Goal: Use online tool/utility: Utilize a website feature to perform a specific function

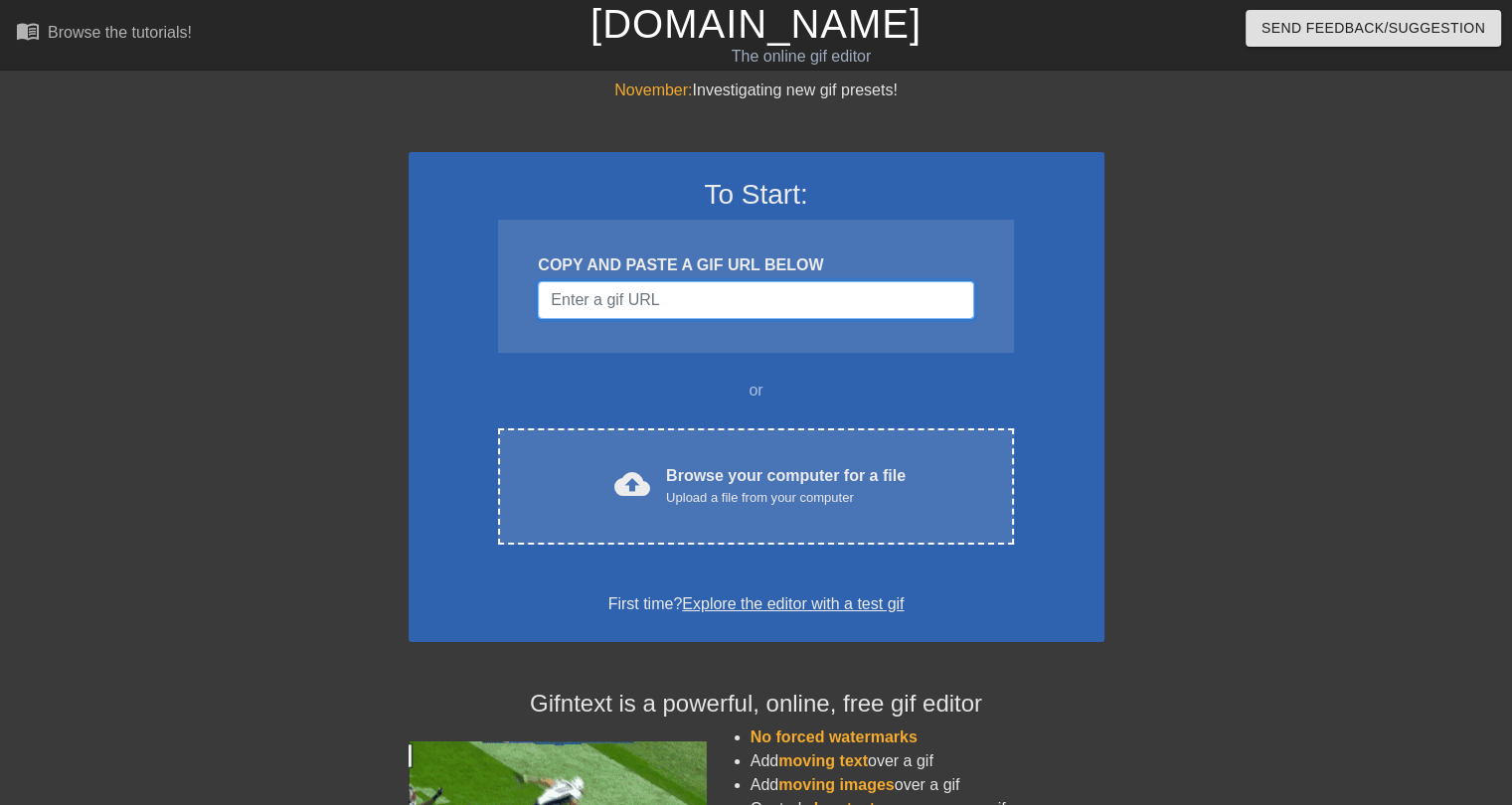
click at [612, 295] on input "Username" at bounding box center [756, 300] width 436 height 38
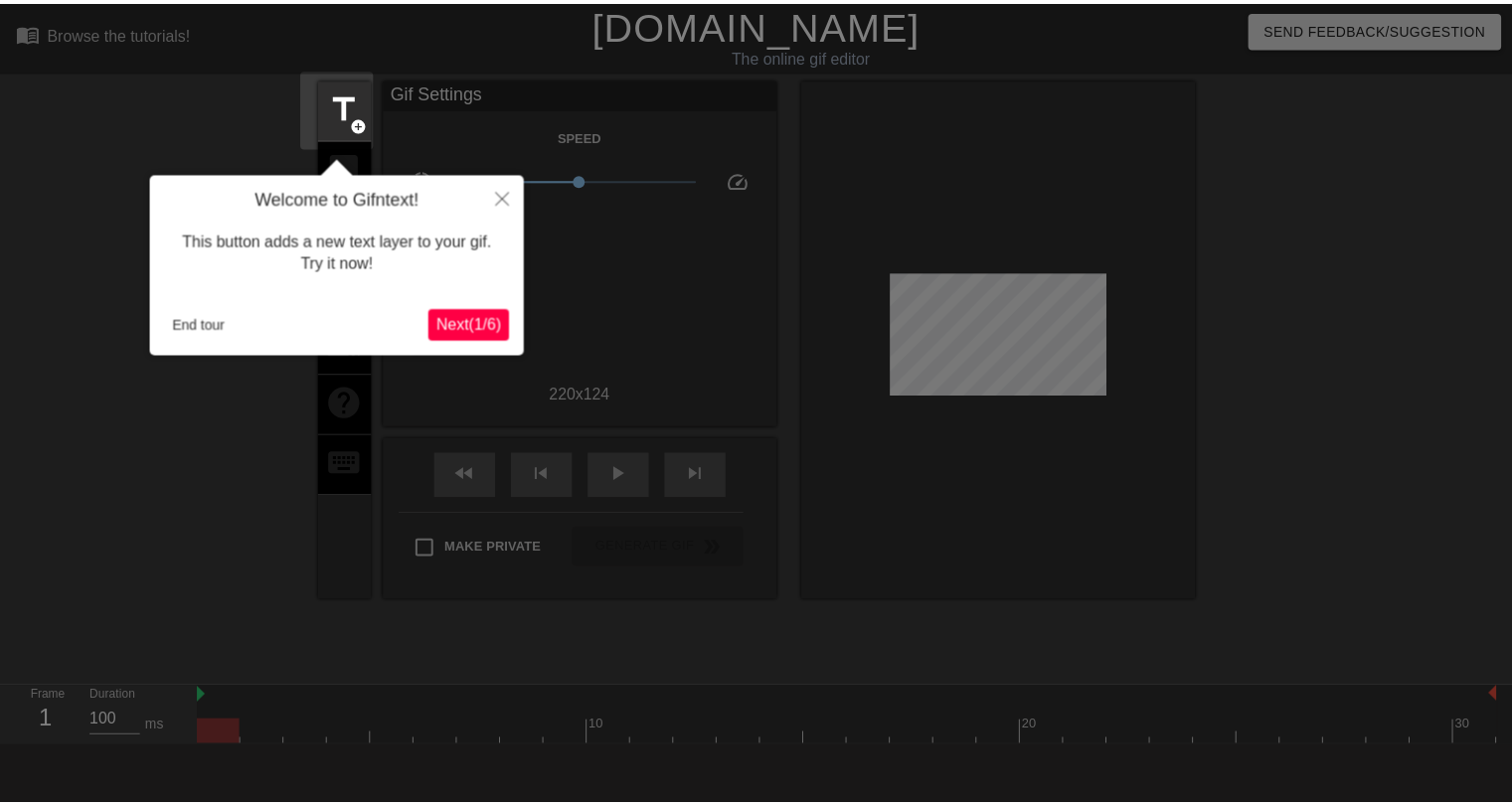
scroll to position [48, 0]
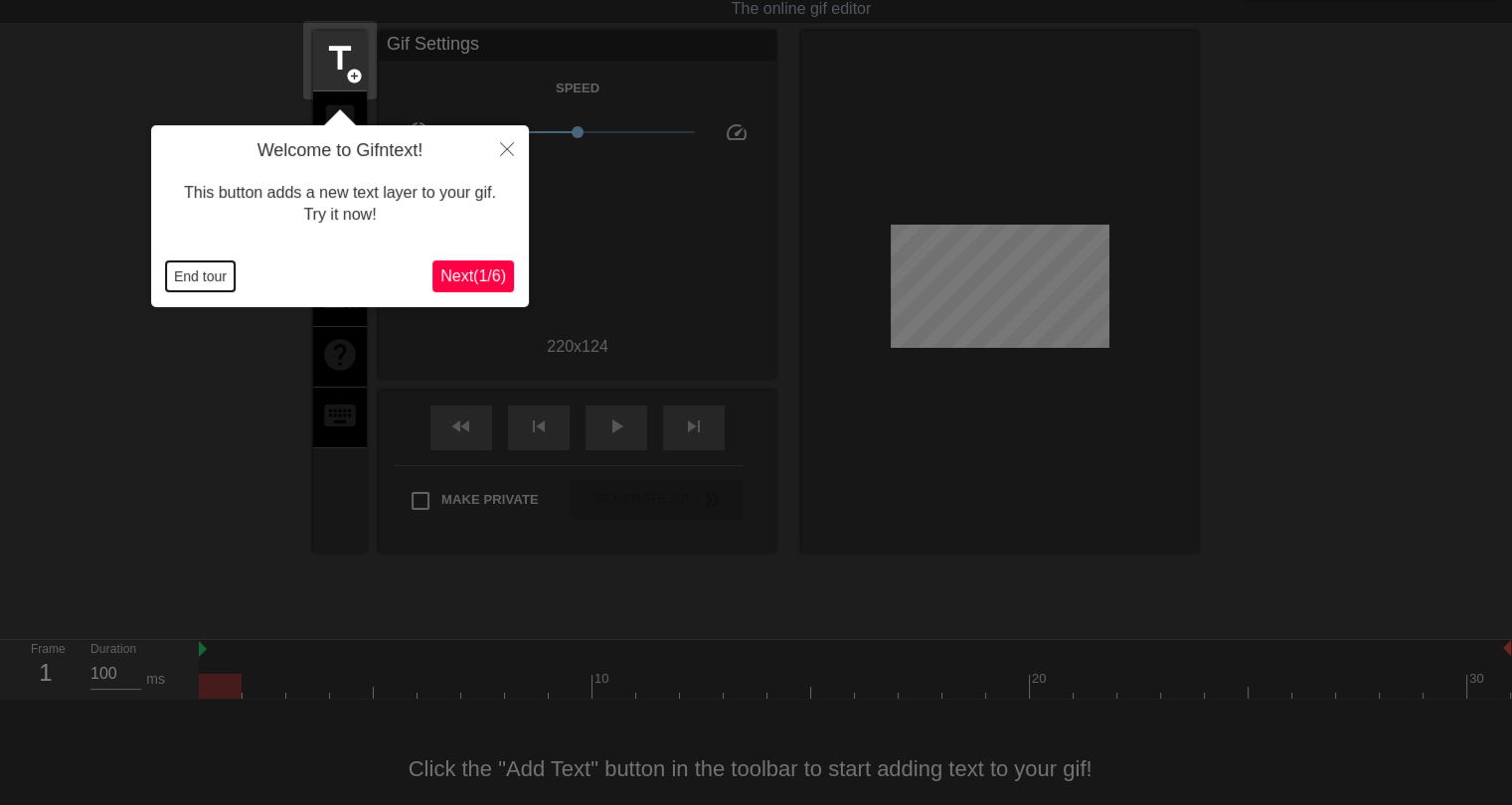
click at [186, 279] on button "End tour" at bounding box center [200, 276] width 69 height 30
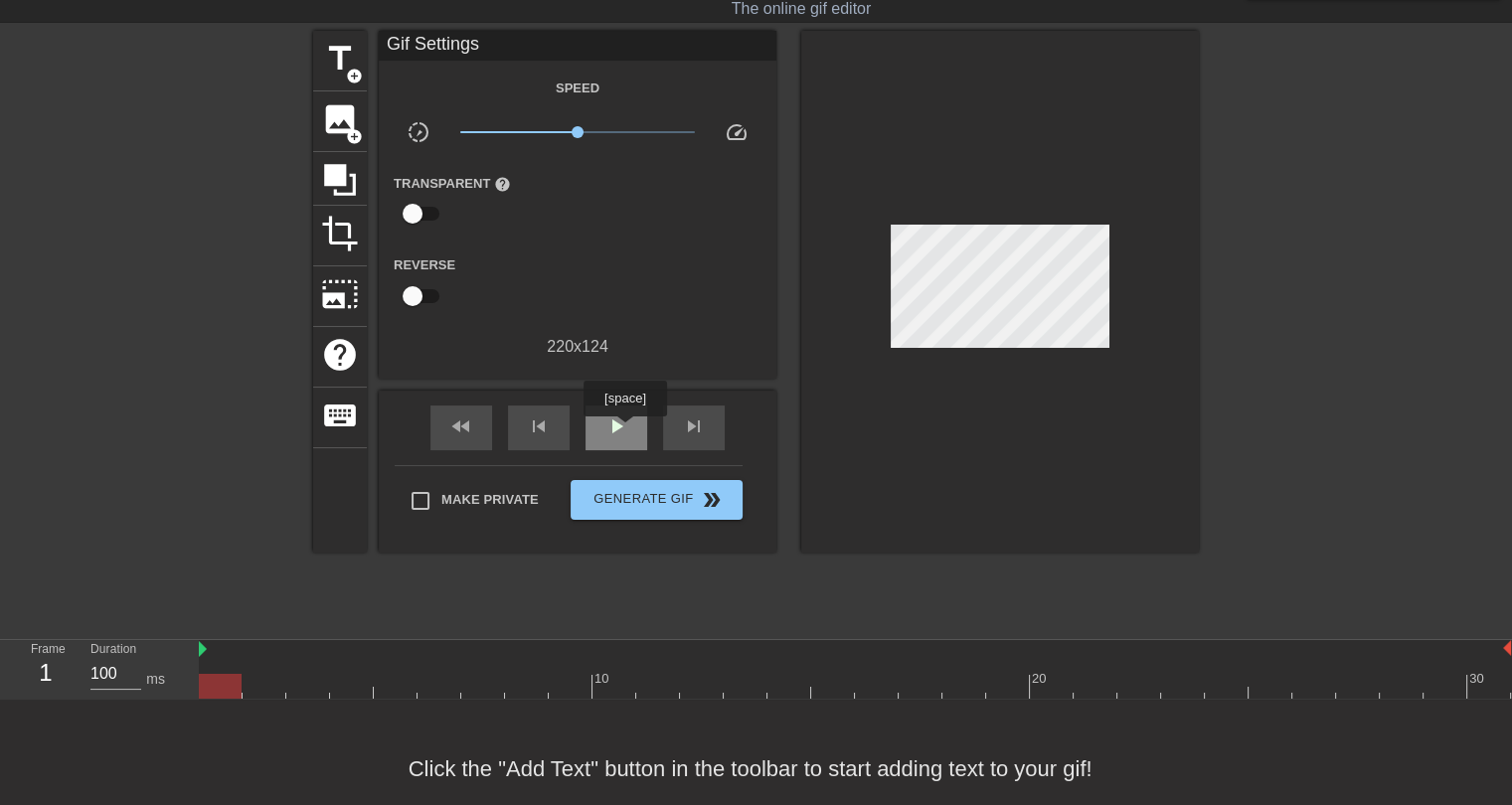
click at [624, 430] on span "play_arrow" at bounding box center [616, 426] width 24 height 24
click at [600, 433] on div "pause" at bounding box center [616, 427] width 62 height 45
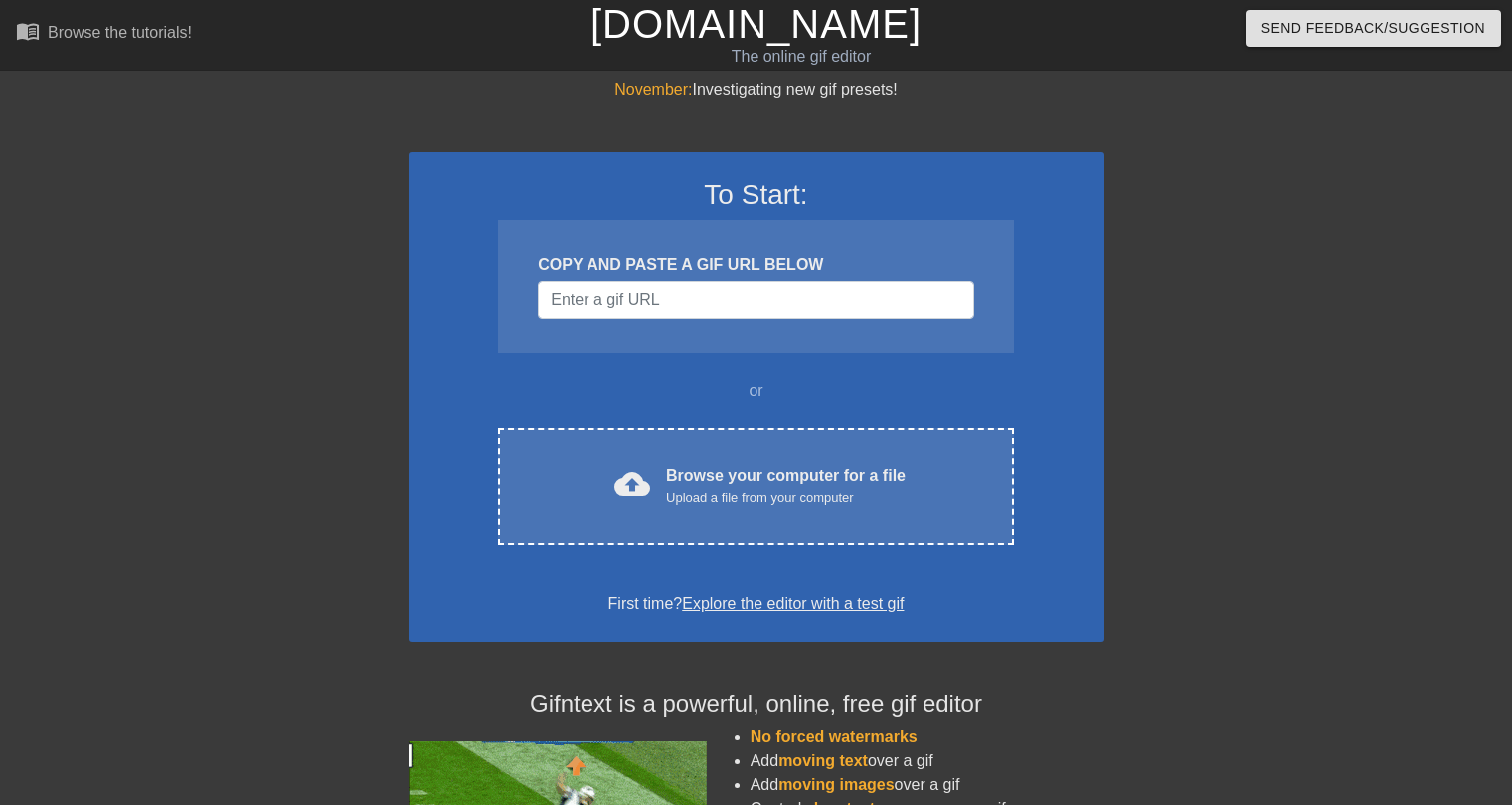
scroll to position [48, 0]
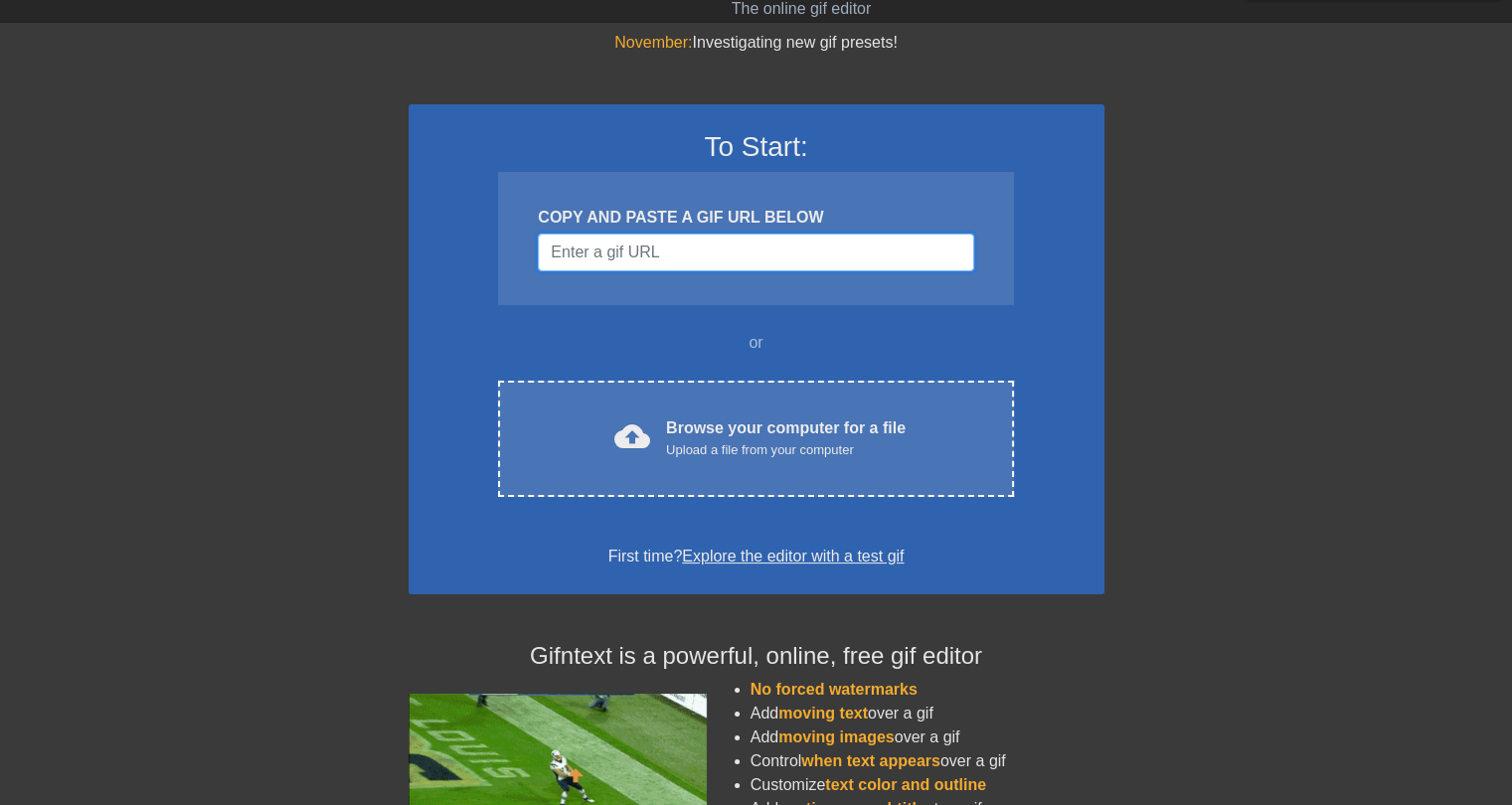
click at [606, 249] on input "Username" at bounding box center [756, 252] width 436 height 38
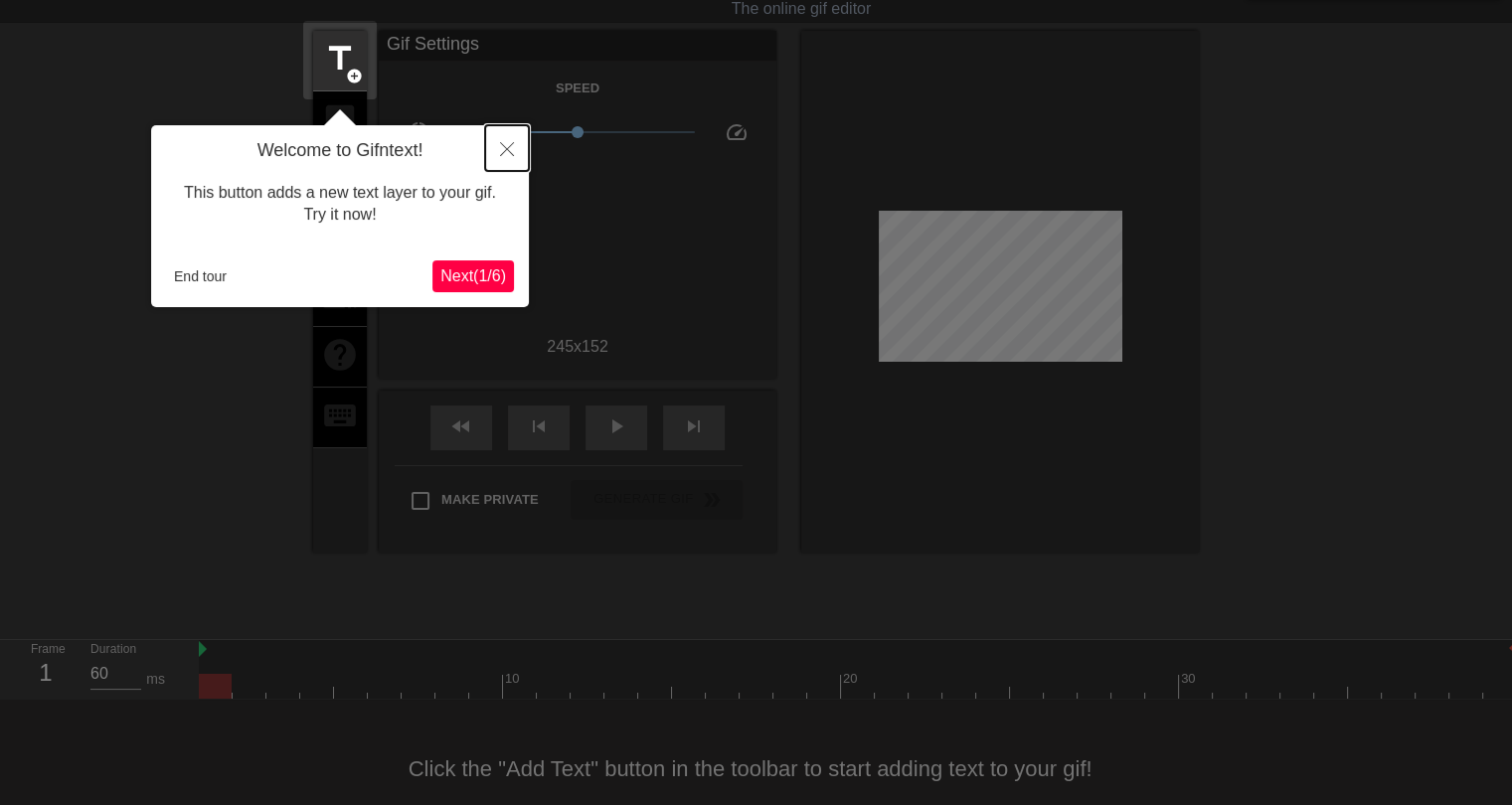
click at [506, 148] on icon "Close" at bounding box center [507, 149] width 14 height 14
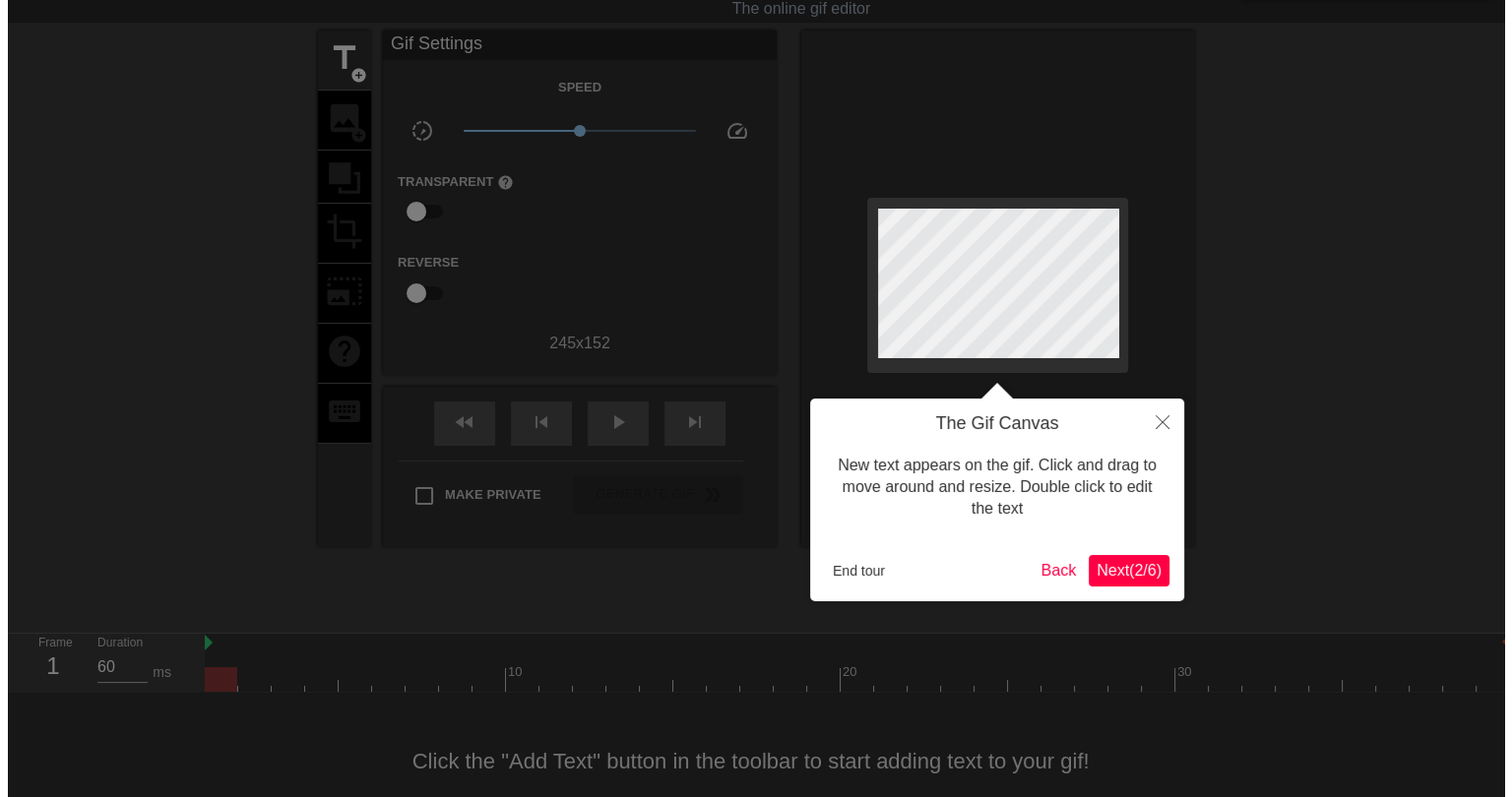
scroll to position [0, 0]
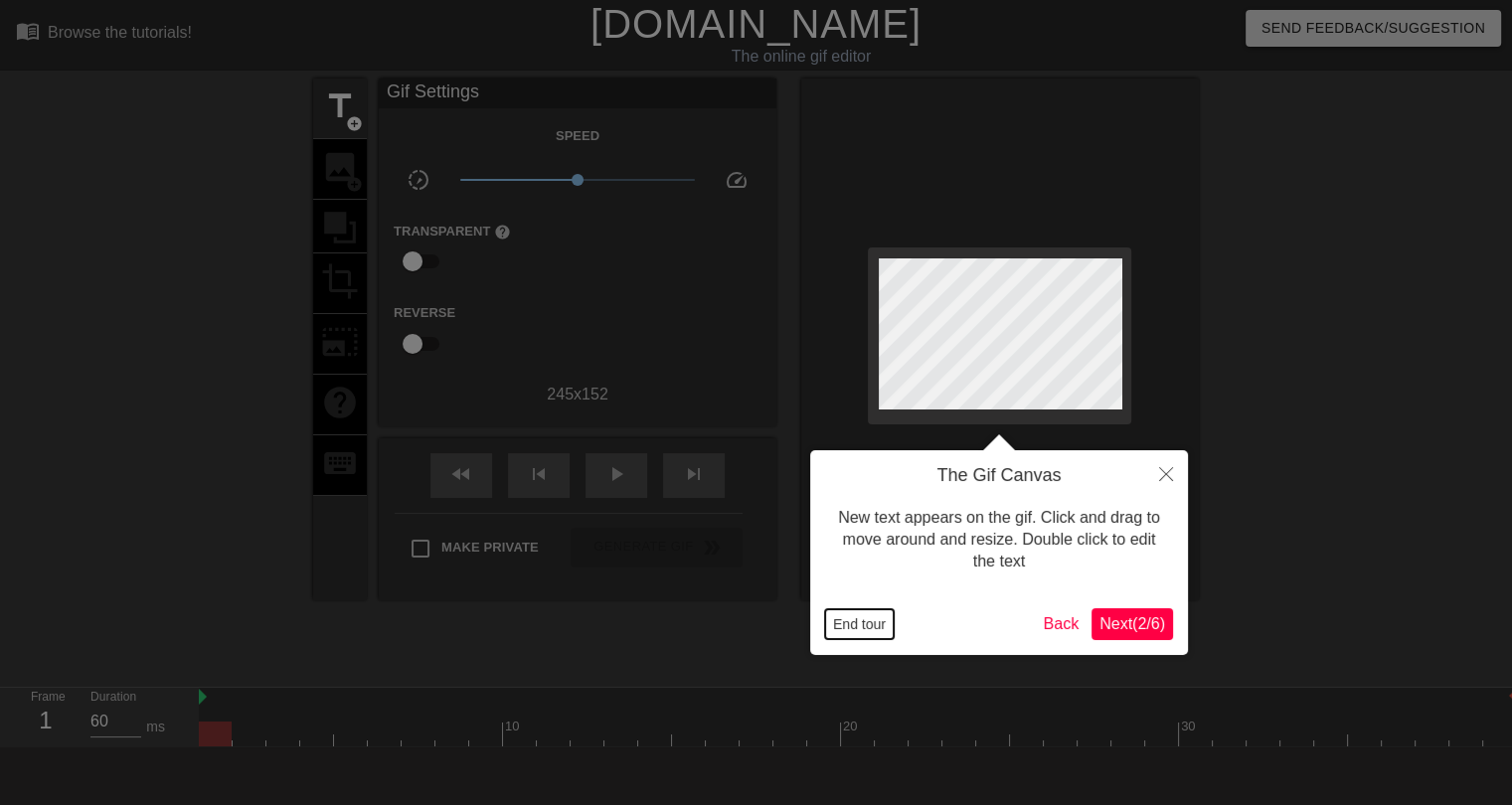
click at [857, 631] on button "End tour" at bounding box center [859, 624] width 69 height 30
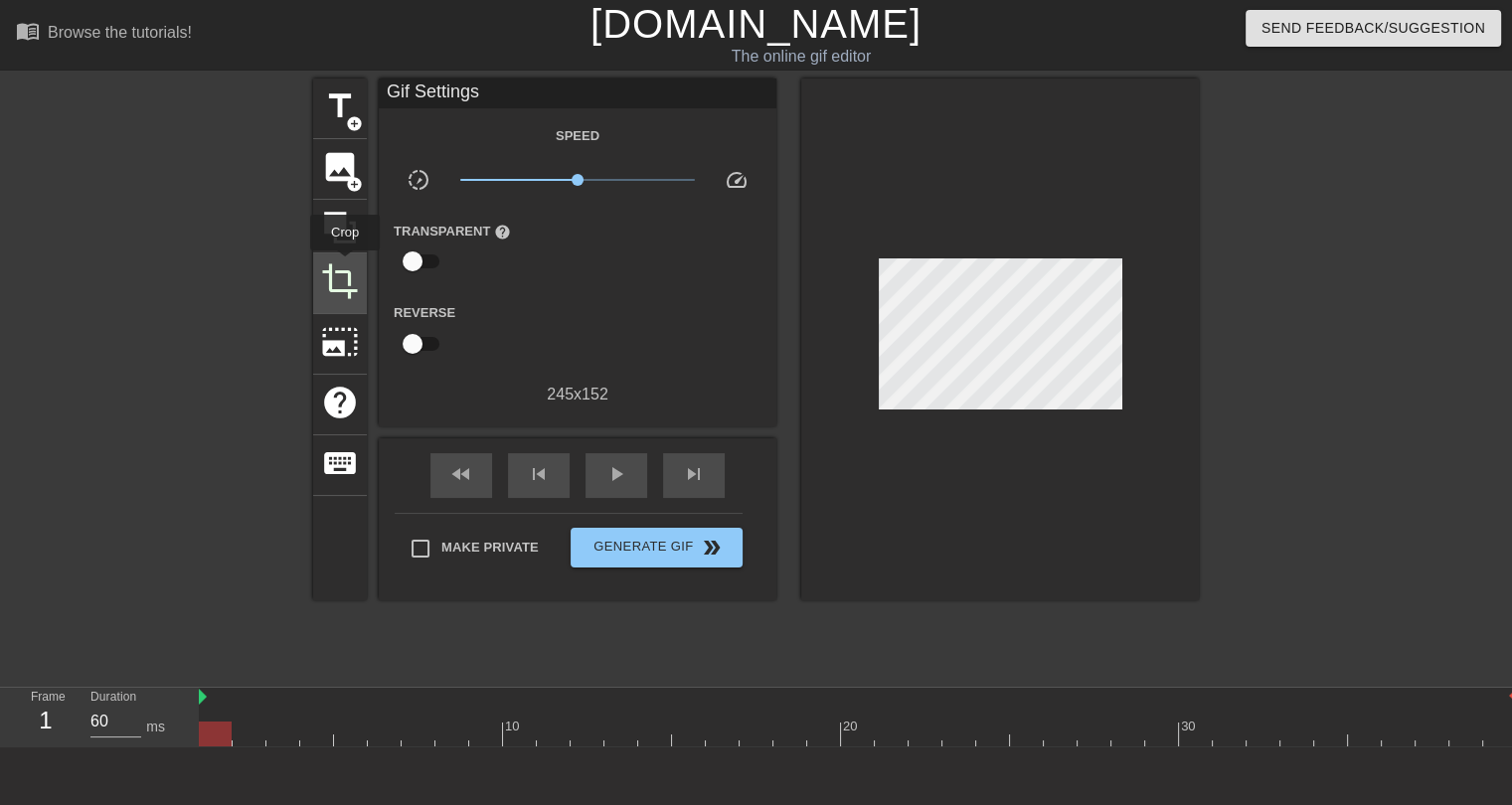
click at [345, 264] on span "crop" at bounding box center [340, 281] width 38 height 38
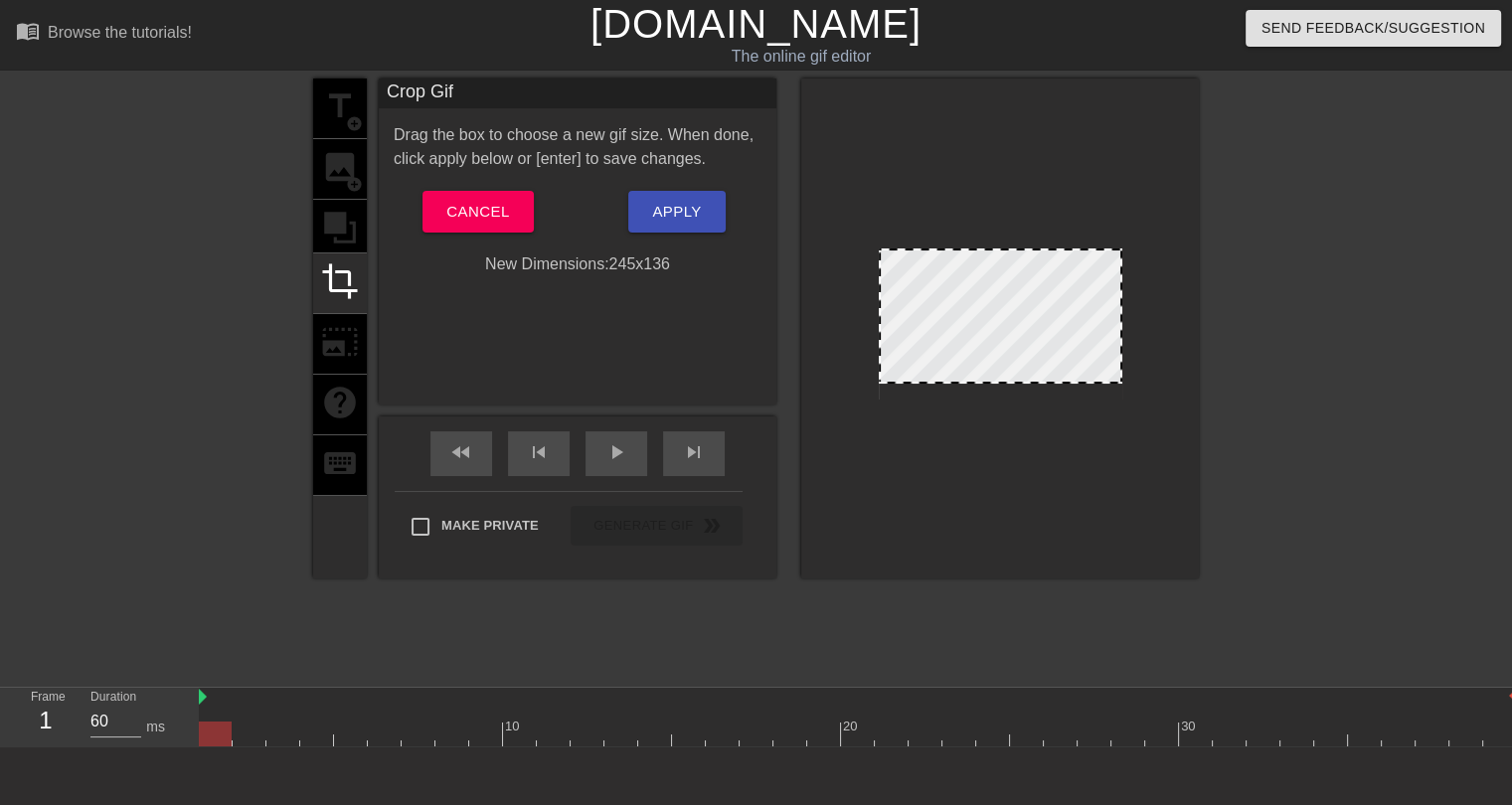
drag, startPoint x: 1087, startPoint y: 395, endPoint x: 1086, endPoint y: 379, distance: 16.0
click at [655, 213] on span "Apply" at bounding box center [676, 211] width 49 height 26
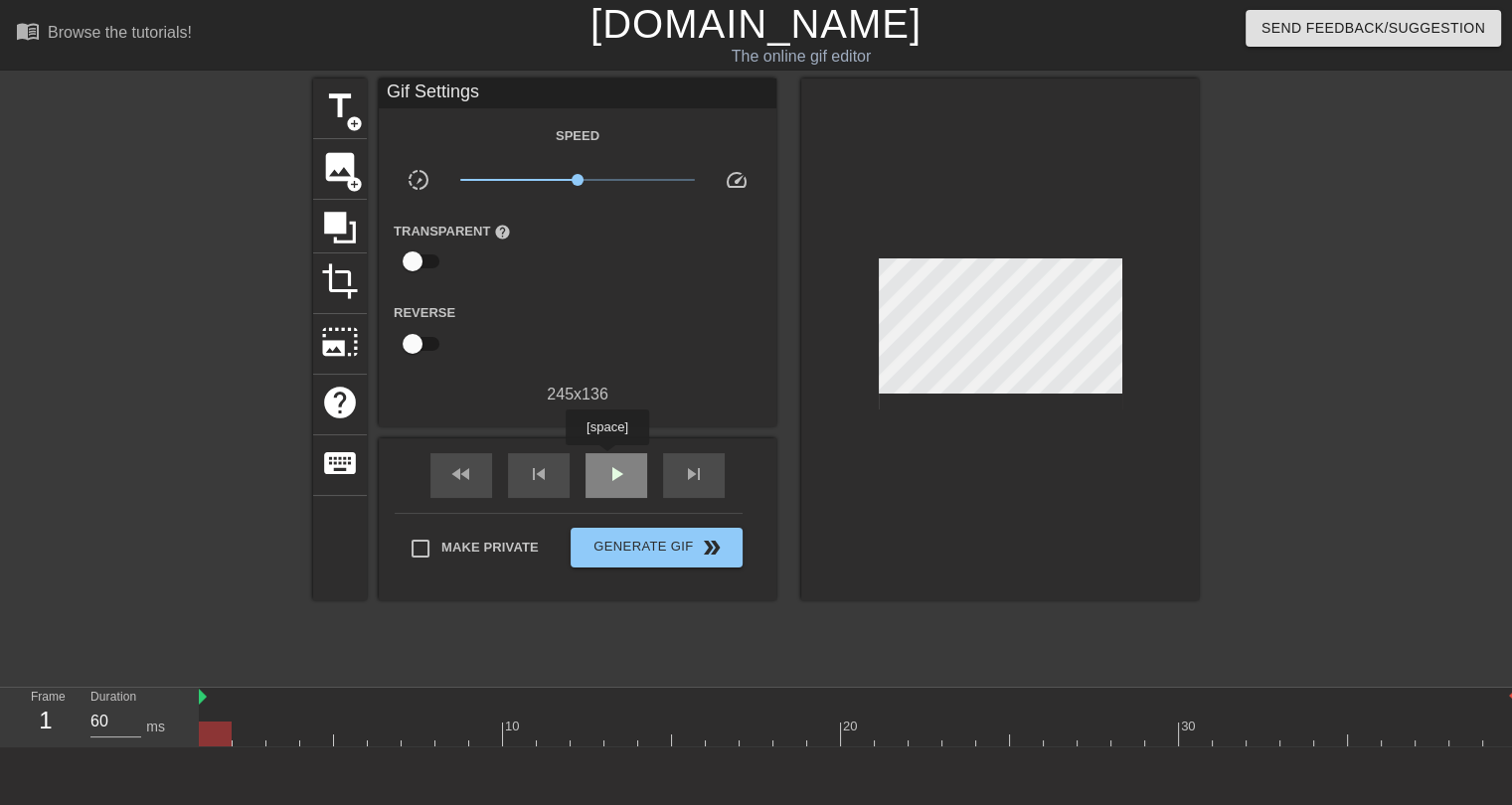
click at [609, 467] on span "play_arrow" at bounding box center [616, 474] width 24 height 24
click at [608, 474] on span "pause" at bounding box center [616, 474] width 24 height 24
click at [608, 474] on span "play_arrow" at bounding box center [616, 474] width 24 height 24
click at [608, 474] on span "pause" at bounding box center [616, 474] width 24 height 24
click at [608, 474] on span "play_arrow" at bounding box center [616, 474] width 24 height 24
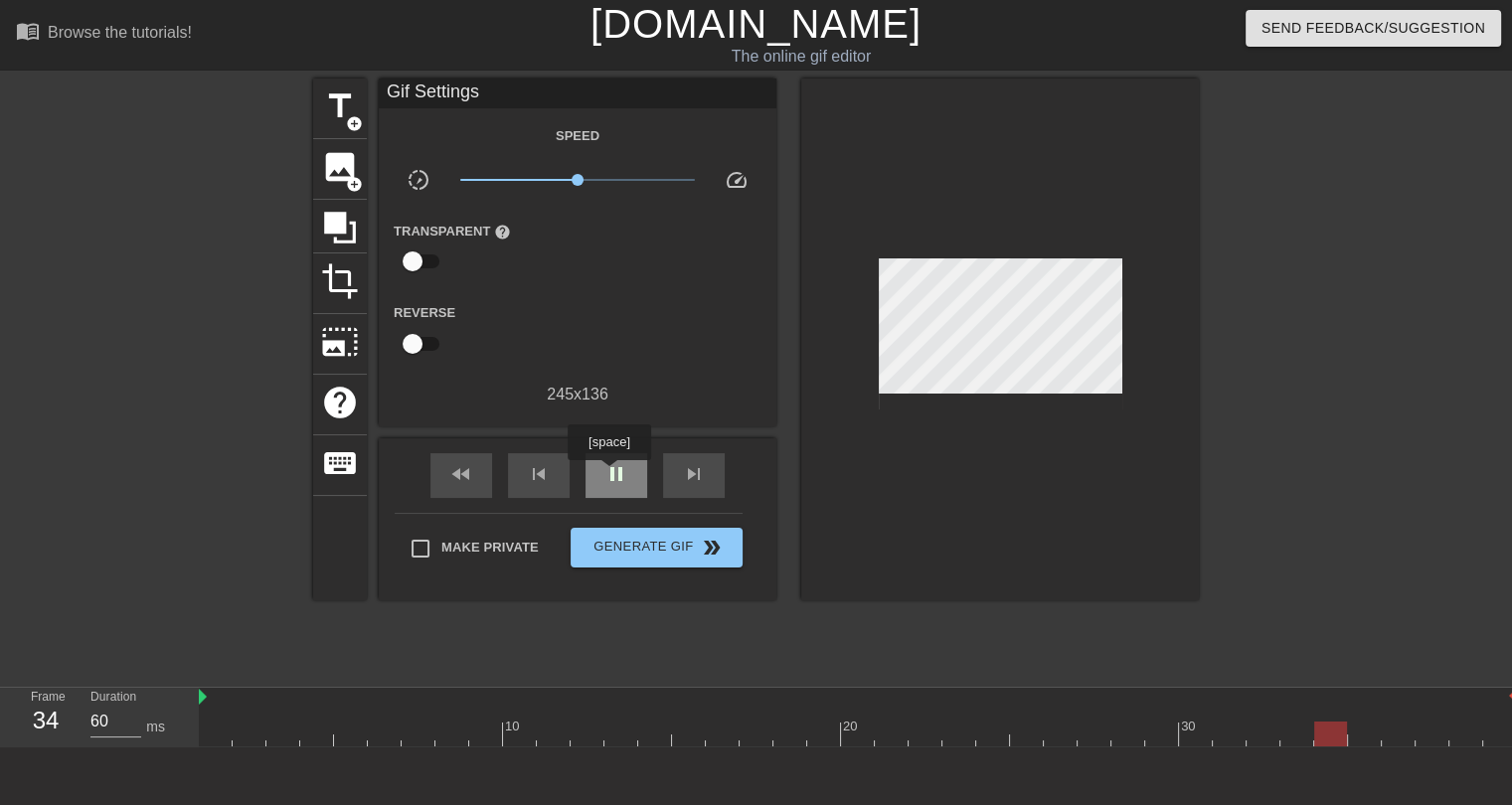
click at [608, 474] on span "pause" at bounding box center [616, 474] width 24 height 24
click at [350, 113] on span "title" at bounding box center [340, 107] width 38 height 38
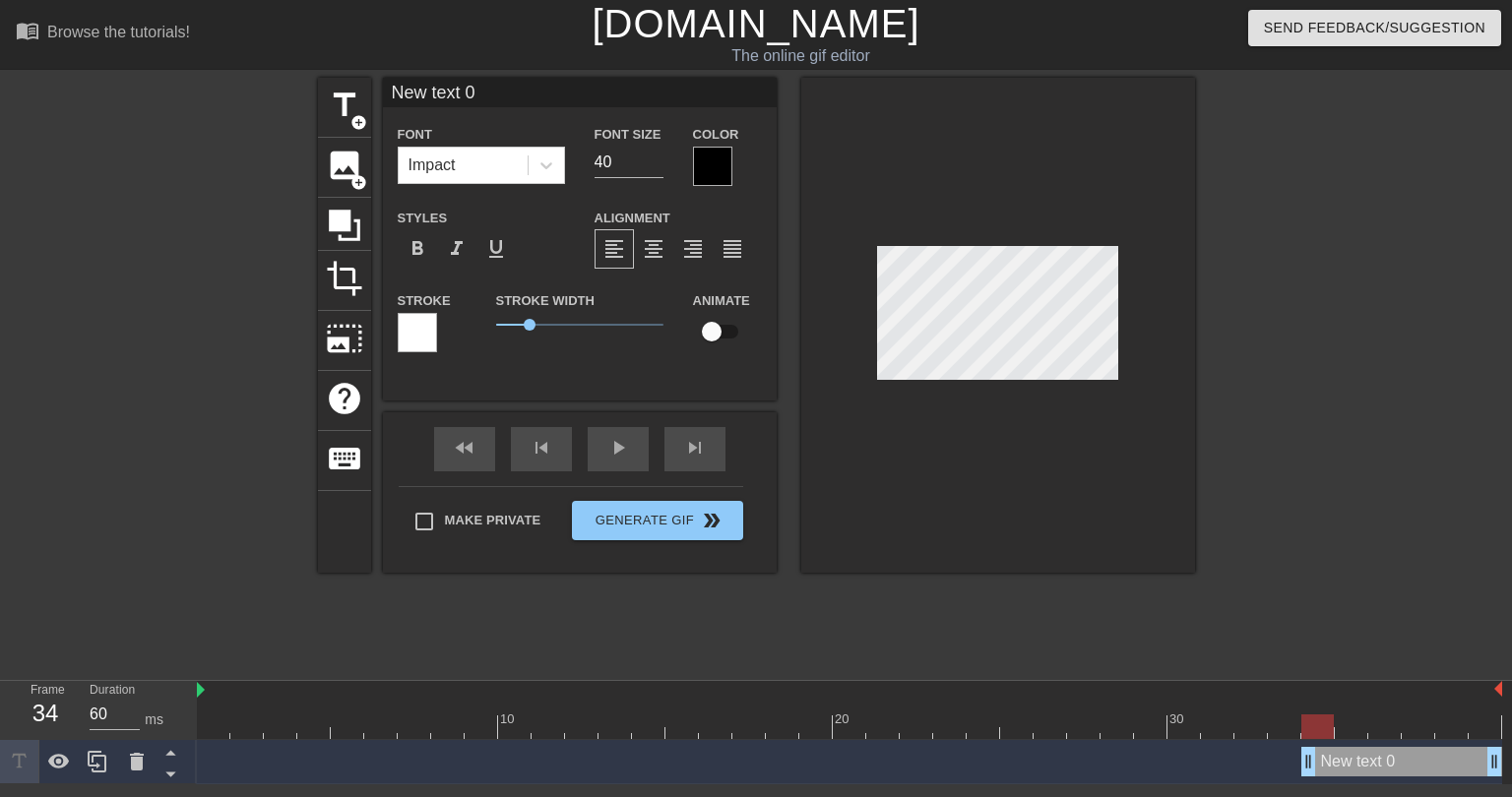
click at [472, 94] on input "New text 0" at bounding box center [579, 93] width 394 height 30
type input "T-Mac"
click at [657, 166] on input "39" at bounding box center [629, 163] width 69 height 32
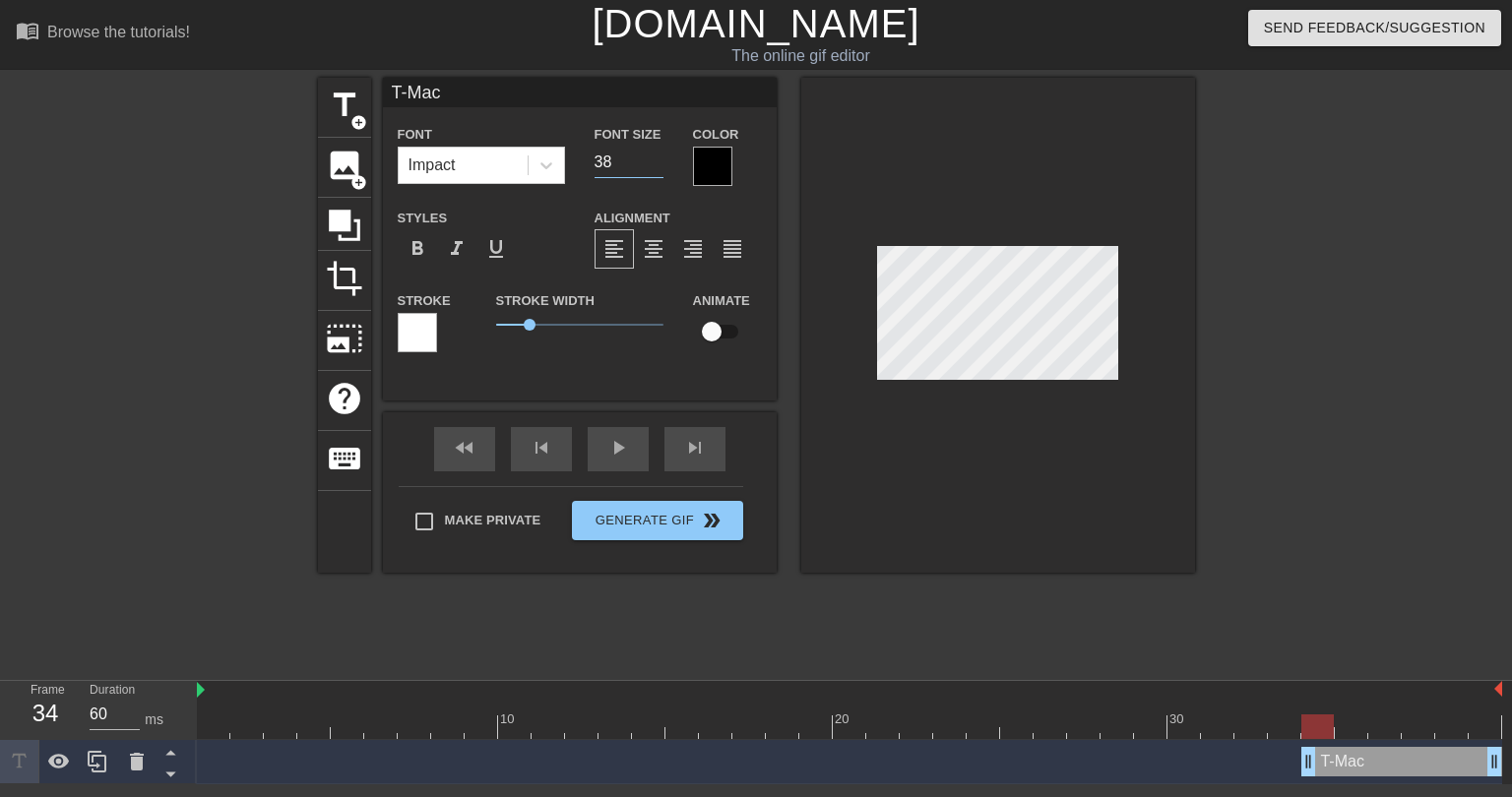
click at [657, 166] on input "38" at bounding box center [629, 163] width 69 height 32
click at [657, 166] on input "37" at bounding box center [629, 163] width 69 height 32
type input "36"
click at [657, 166] on input "36" at bounding box center [629, 163] width 69 height 32
click at [407, 343] on div at bounding box center [417, 332] width 39 height 39
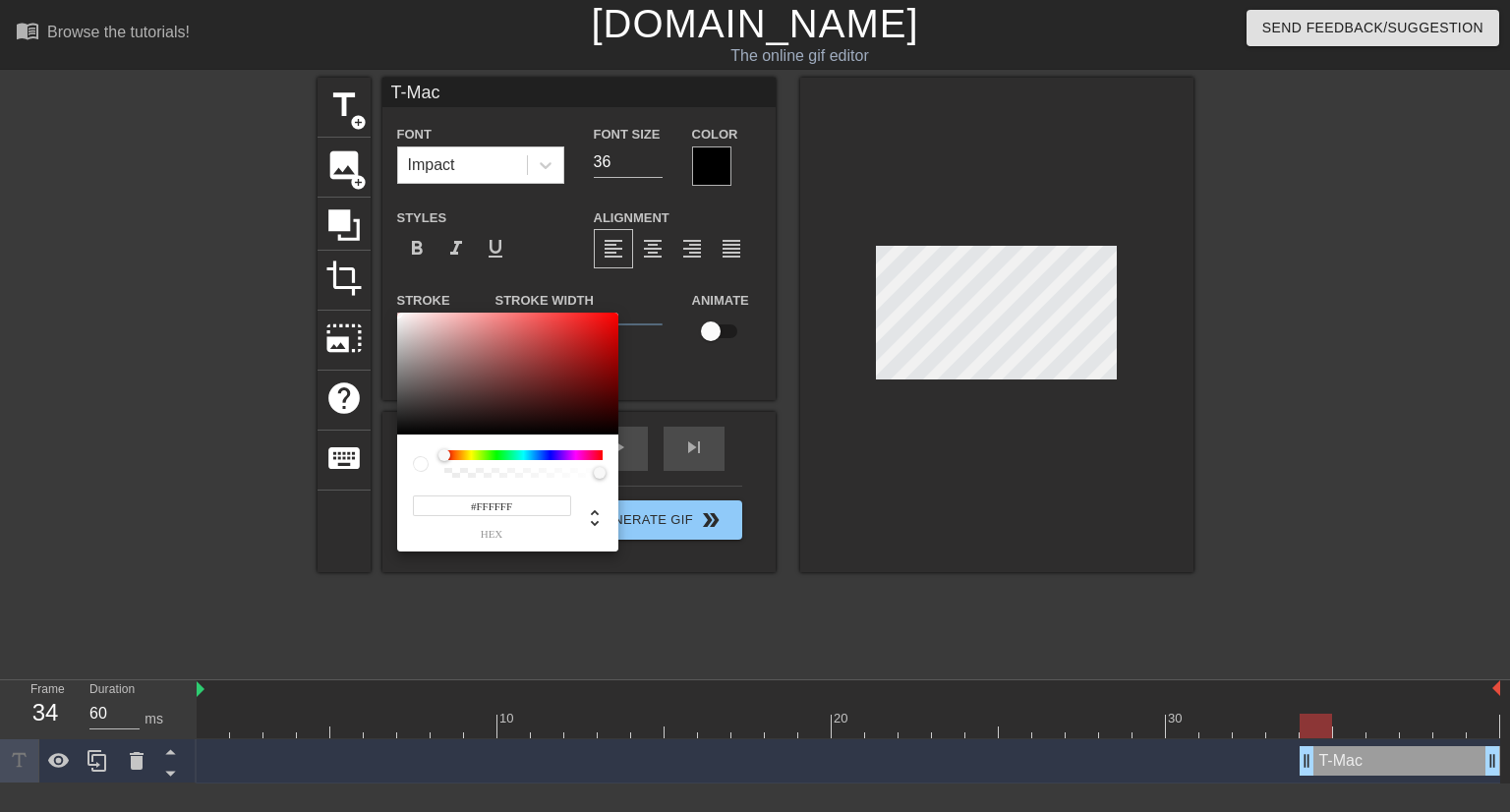
click at [496, 499] on input "#FFFFFF" at bounding box center [492, 506] width 159 height 21
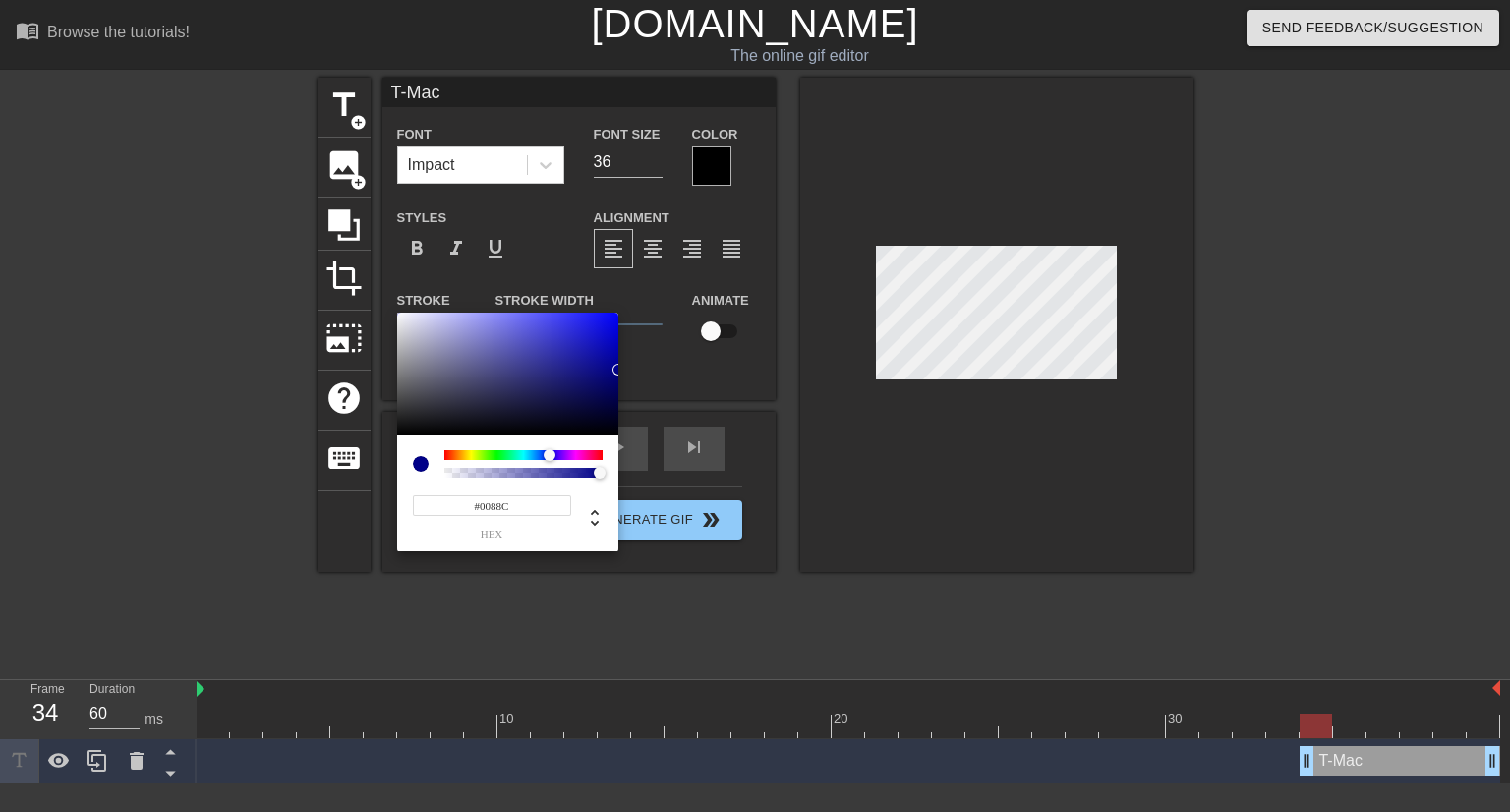
type input "#[DATE]"
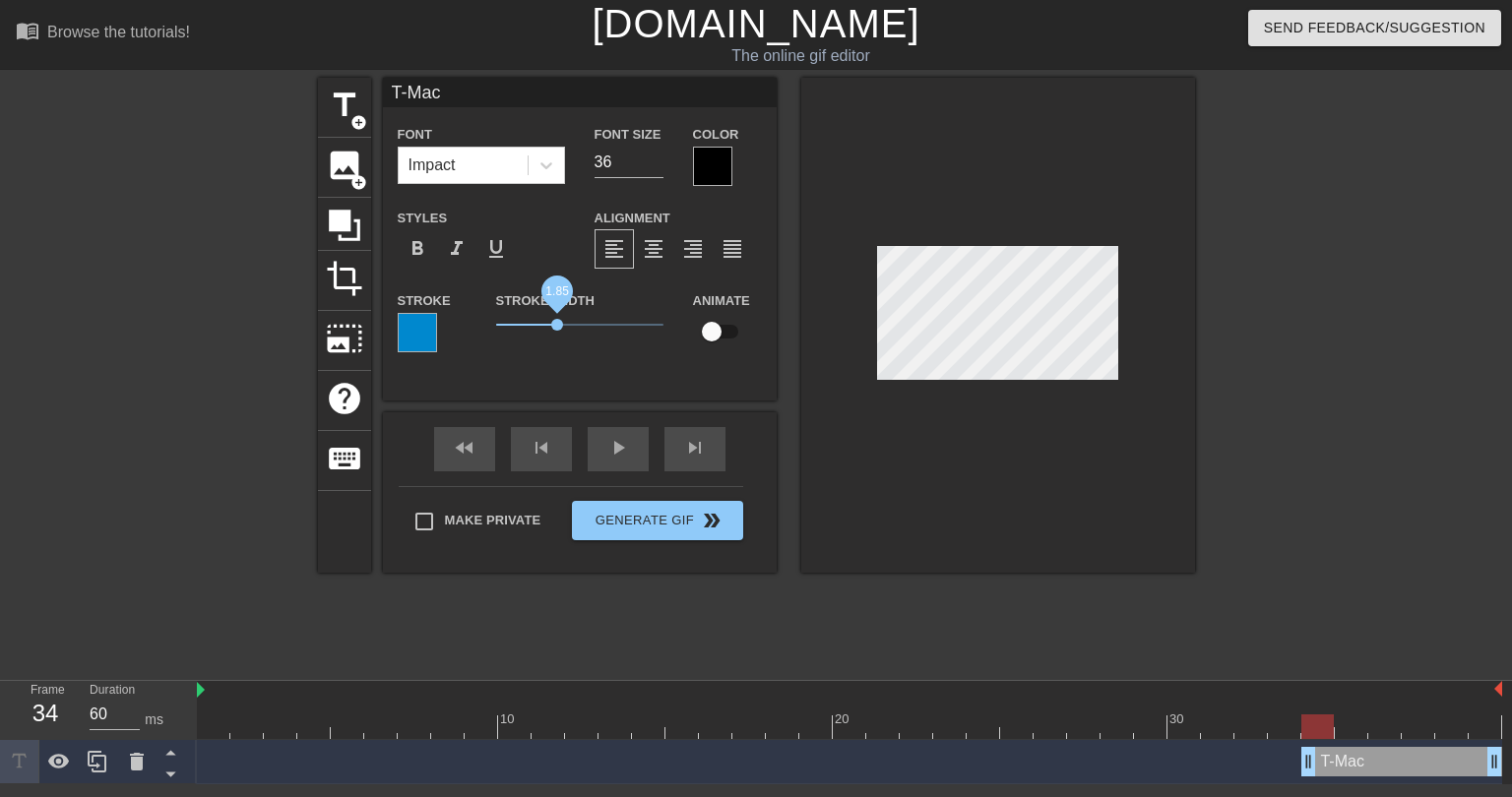
drag, startPoint x: 530, startPoint y: 325, endPoint x: 559, endPoint y: 323, distance: 29.1
click at [559, 323] on span "1.85" at bounding box center [558, 325] width 12 height 12
click at [714, 169] on div at bounding box center [713, 167] width 39 height 39
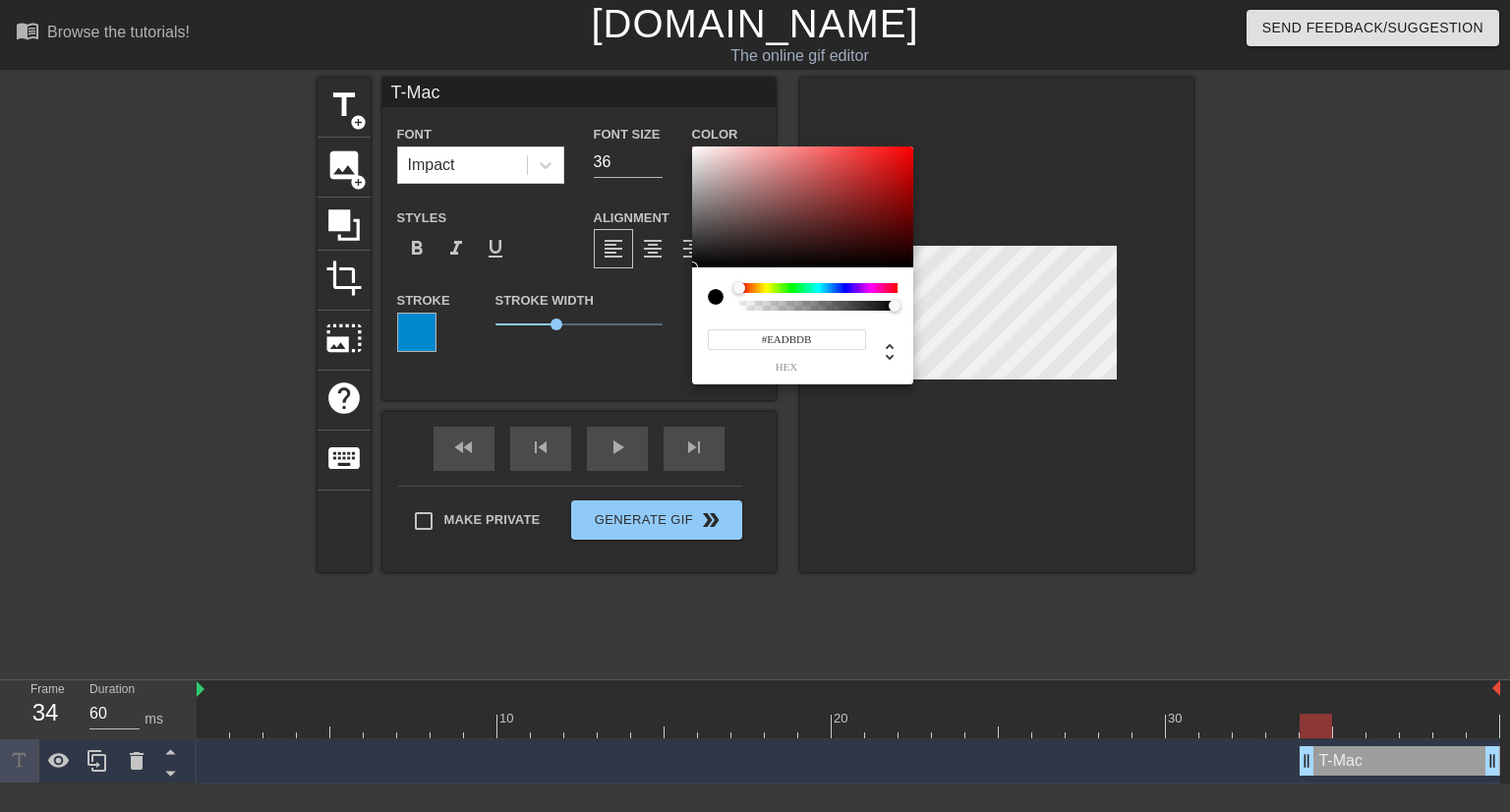
type input "#FFFFFF"
drag, startPoint x: 708, startPoint y: 159, endPoint x: 680, endPoint y: 131, distance: 39.6
click at [680, 131] on div "#FFFFFF hex" at bounding box center [755, 406] width 1510 height 812
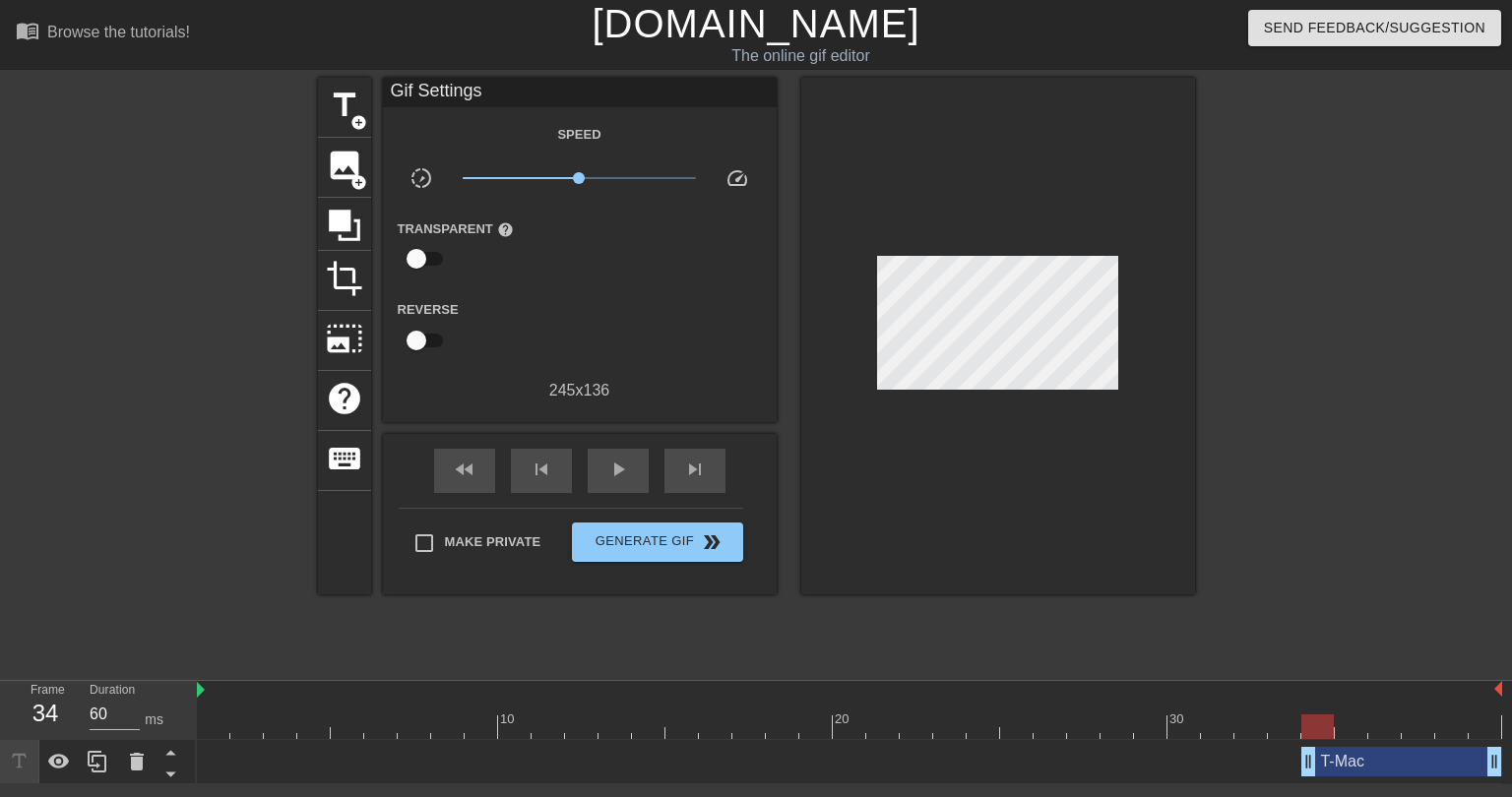
click at [1239, 587] on div at bounding box center [1366, 373] width 295 height 590
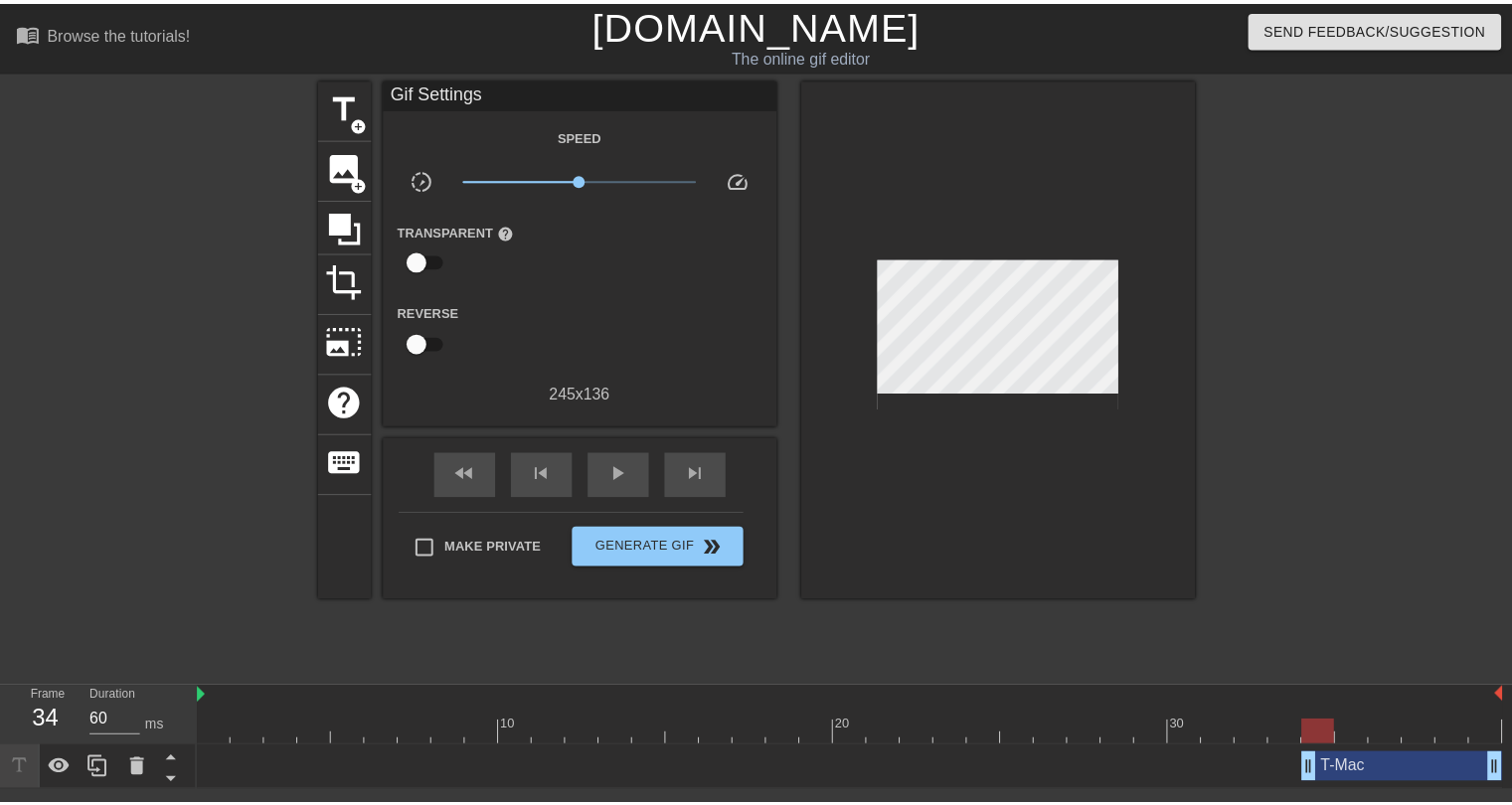
scroll to position [0, 15]
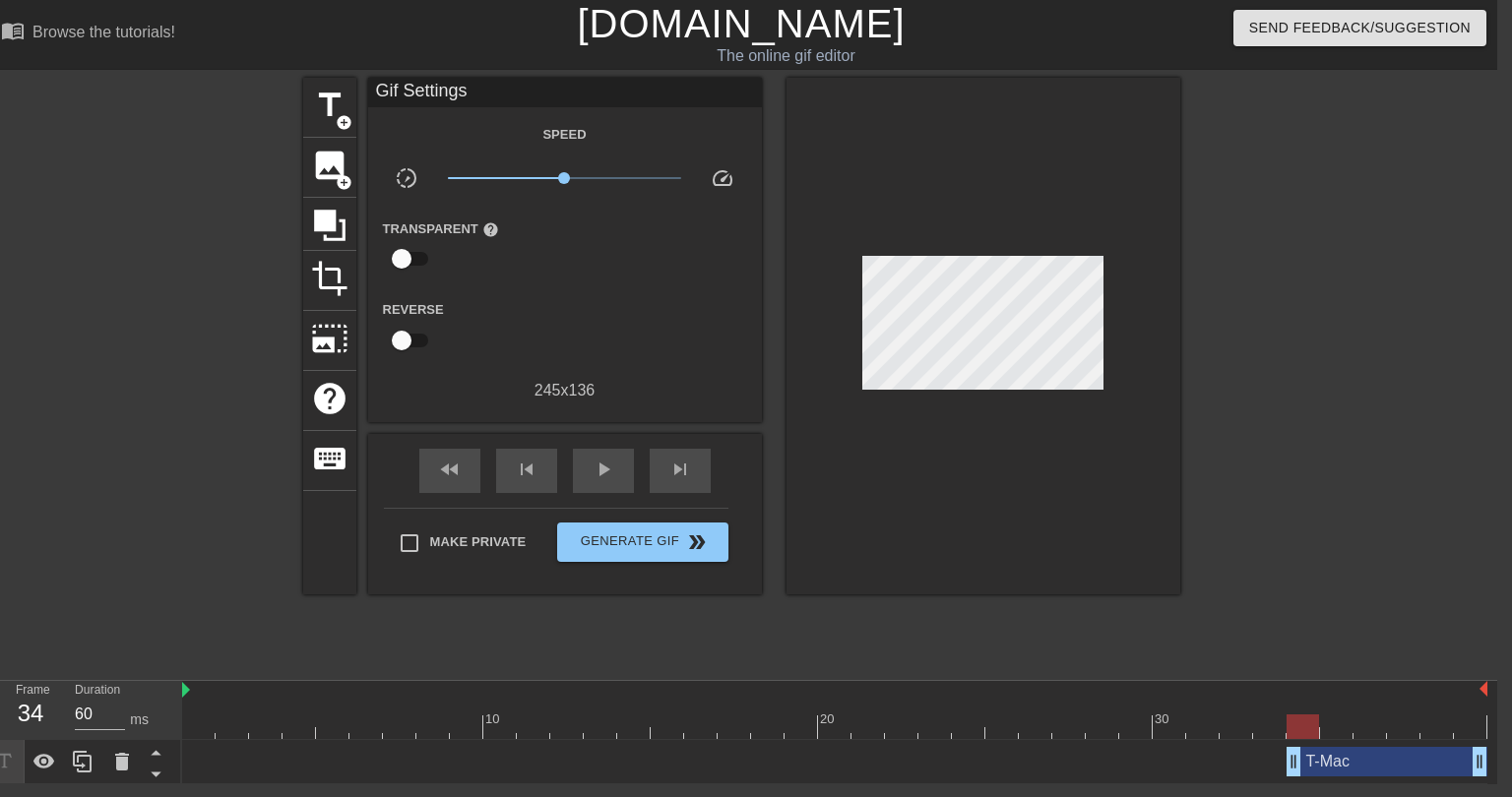
click at [188, 717] on div at bounding box center [835, 726] width 1305 height 25
click at [604, 462] on span "play_arrow" at bounding box center [603, 470] width 24 height 24
click at [591, 466] on span "pause" at bounding box center [603, 470] width 24 height 24
click at [321, 114] on span "title" at bounding box center [330, 106] width 38 height 37
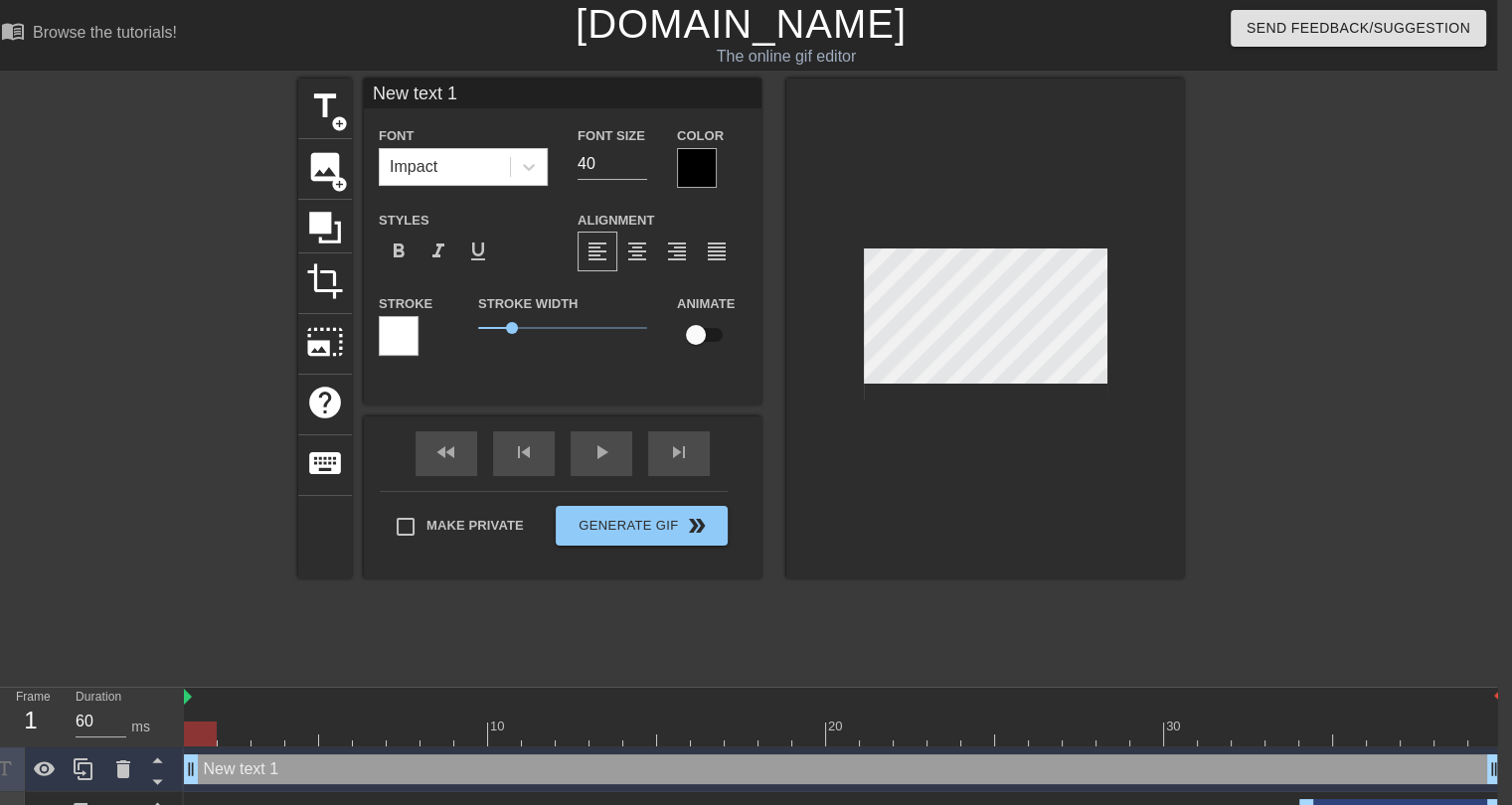
drag, startPoint x: 830, startPoint y: 771, endPoint x: 339, endPoint y: 752, distance: 491.4
click at [153, 770] on div "Frame 1 Duration 60 ms 10 20 30 New text 1 drag_handle drag_handle T-Mac drag_h…" at bounding box center [741, 762] width 1512 height 149
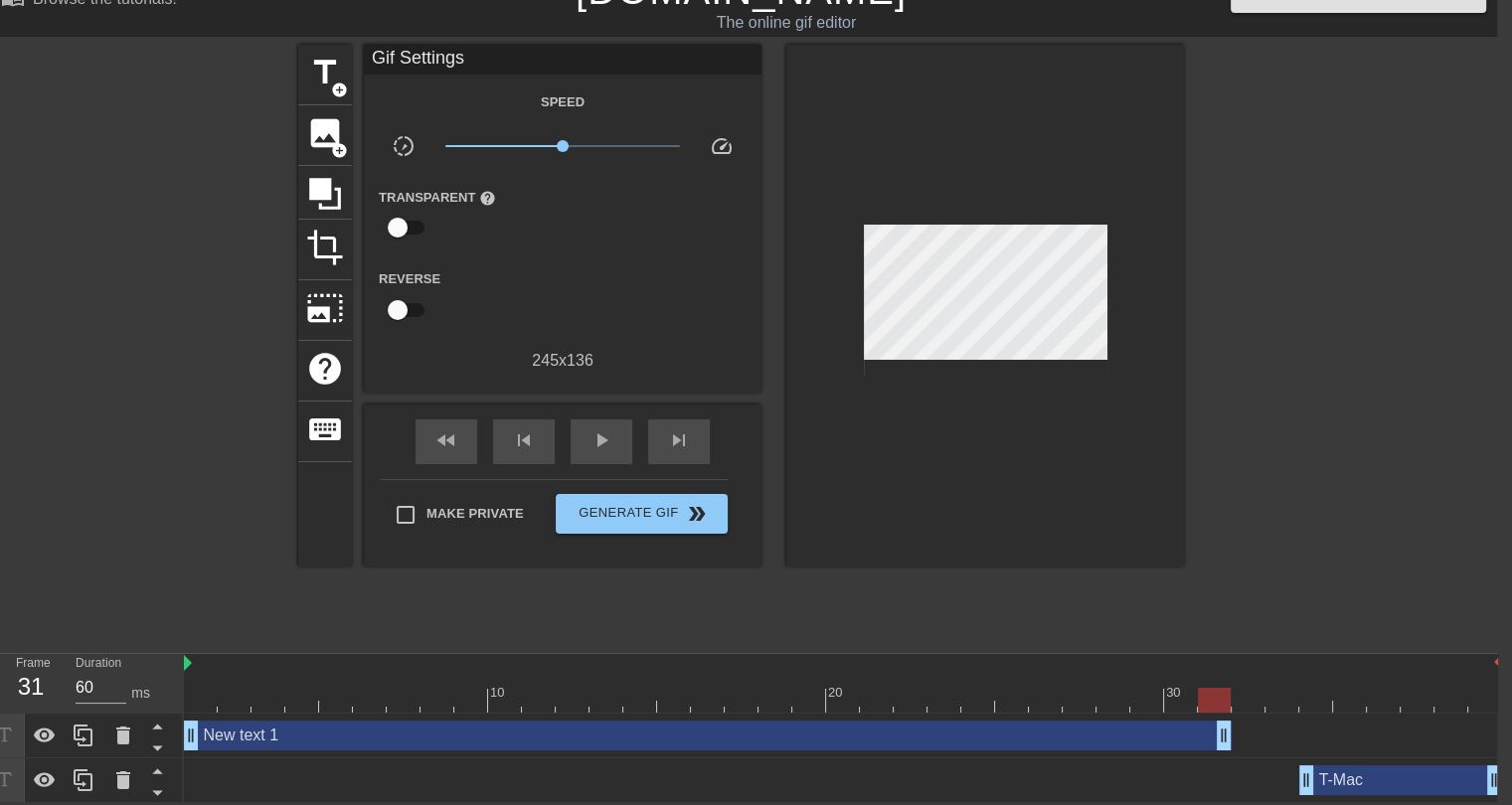
drag, startPoint x: 1491, startPoint y: 733, endPoint x: 1220, endPoint y: 743, distance: 271.2
click at [383, 740] on div "New text 1 drag_handle drag_handle" at bounding box center [708, 735] width 1048 height 30
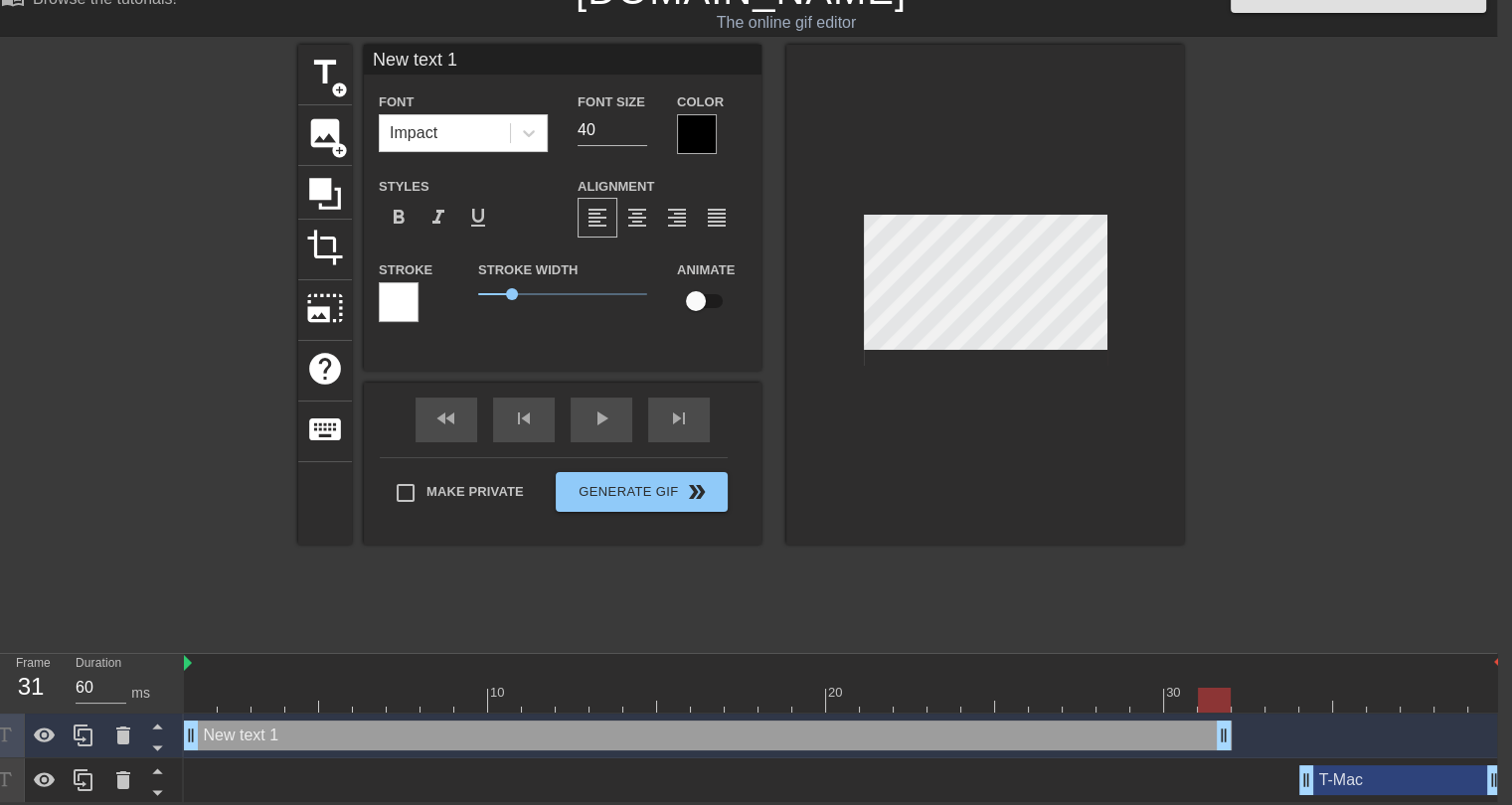
click at [447, 56] on input "New text 1" at bounding box center [562, 60] width 398 height 30
type input "MUST BID HIGHER"
click at [638, 133] on input "39" at bounding box center [612, 131] width 70 height 32
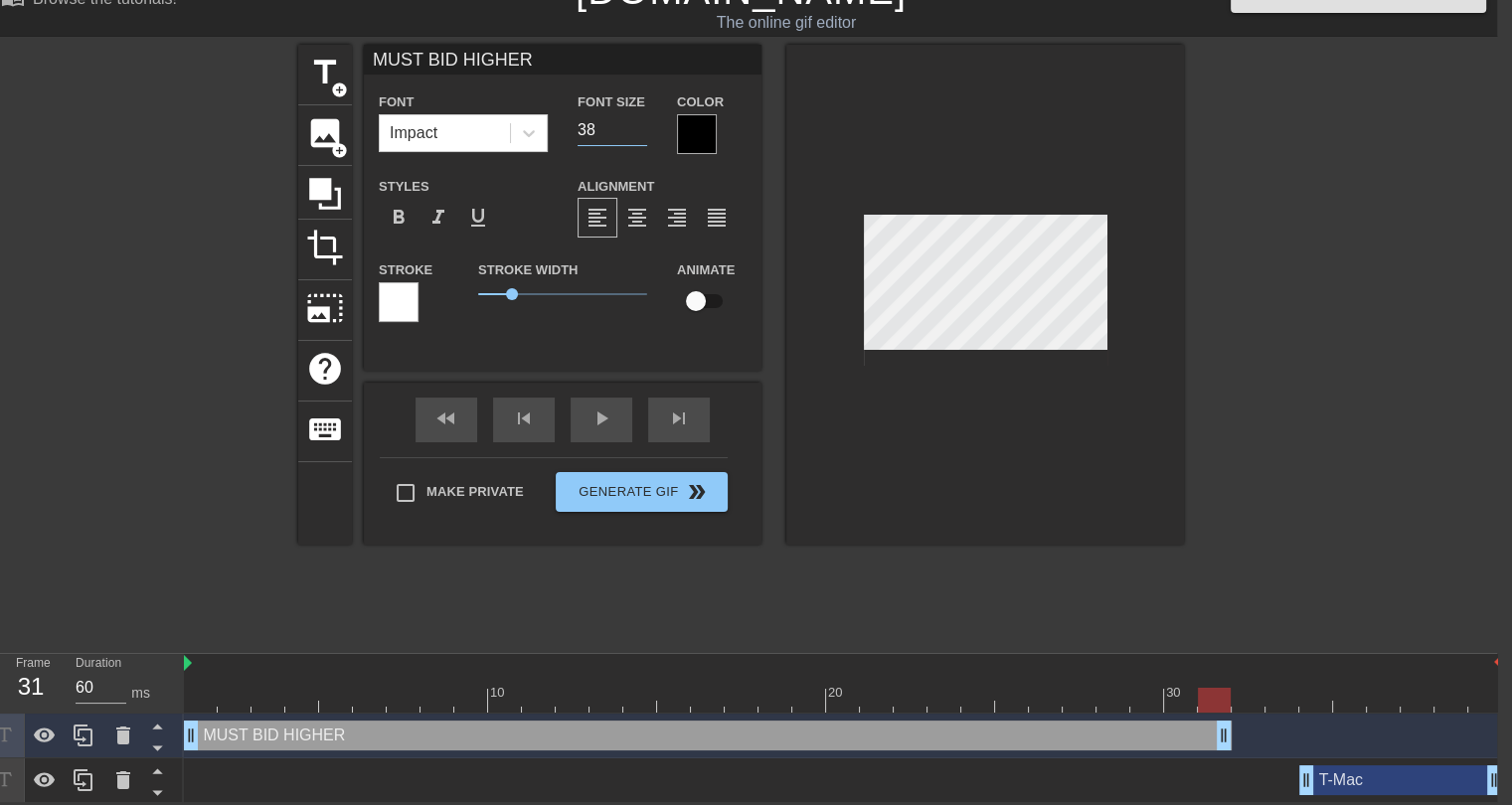
click at [638, 133] on input "38" at bounding box center [612, 131] width 70 height 32
click at [638, 133] on input "37" at bounding box center [612, 131] width 70 height 32
click at [638, 133] on input "36" at bounding box center [612, 131] width 70 height 32
click at [638, 133] on input "35" at bounding box center [612, 131] width 70 height 32
click at [638, 133] on input "34" at bounding box center [612, 131] width 70 height 32
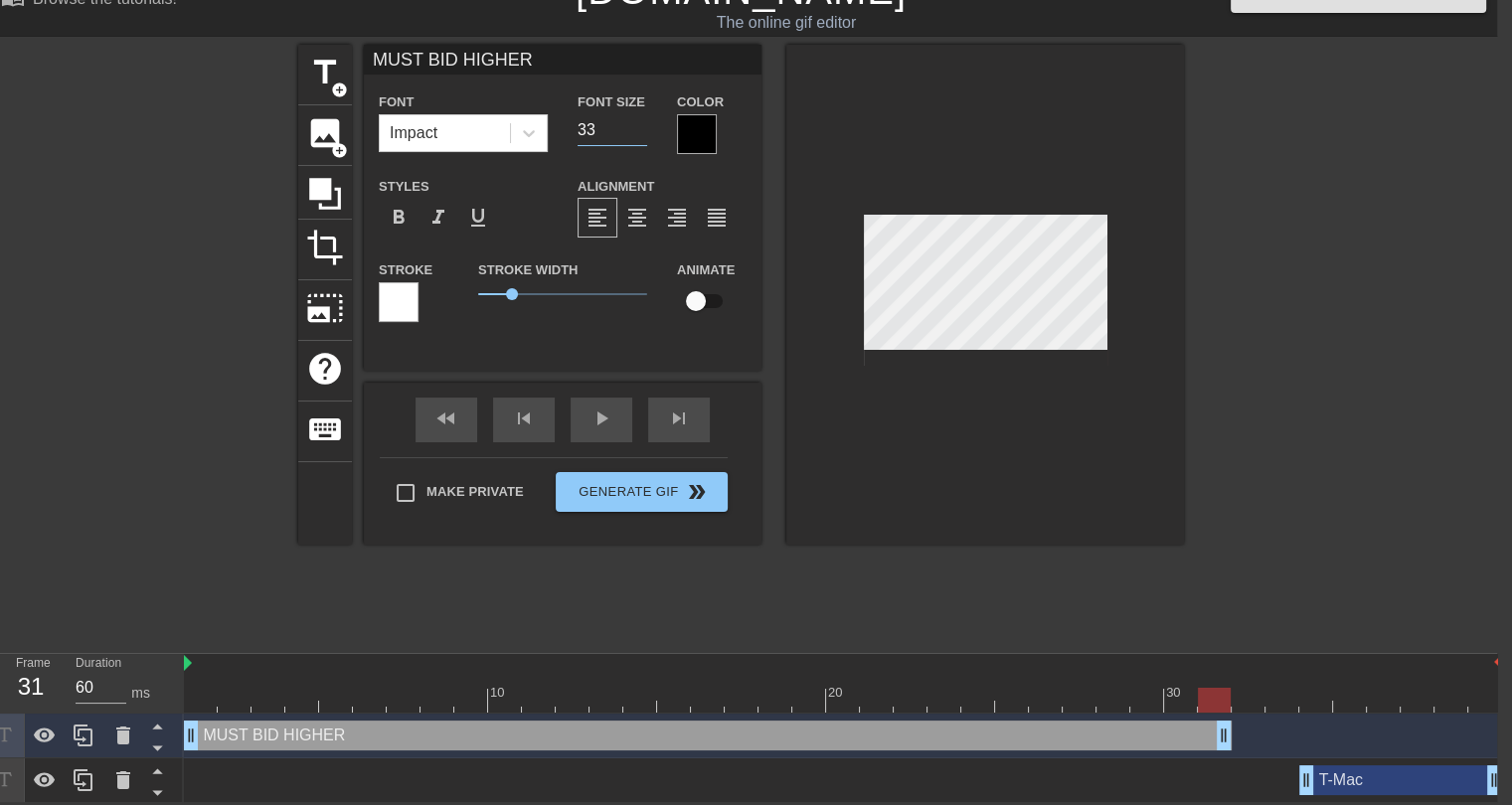
click at [638, 133] on input "33" at bounding box center [612, 131] width 70 height 32
click at [638, 133] on input "32" at bounding box center [612, 131] width 70 height 32
click at [638, 133] on input "31" at bounding box center [612, 131] width 70 height 32
click at [638, 133] on input "30" at bounding box center [612, 131] width 70 height 32
click at [632, 134] on input "29" at bounding box center [612, 131] width 70 height 32
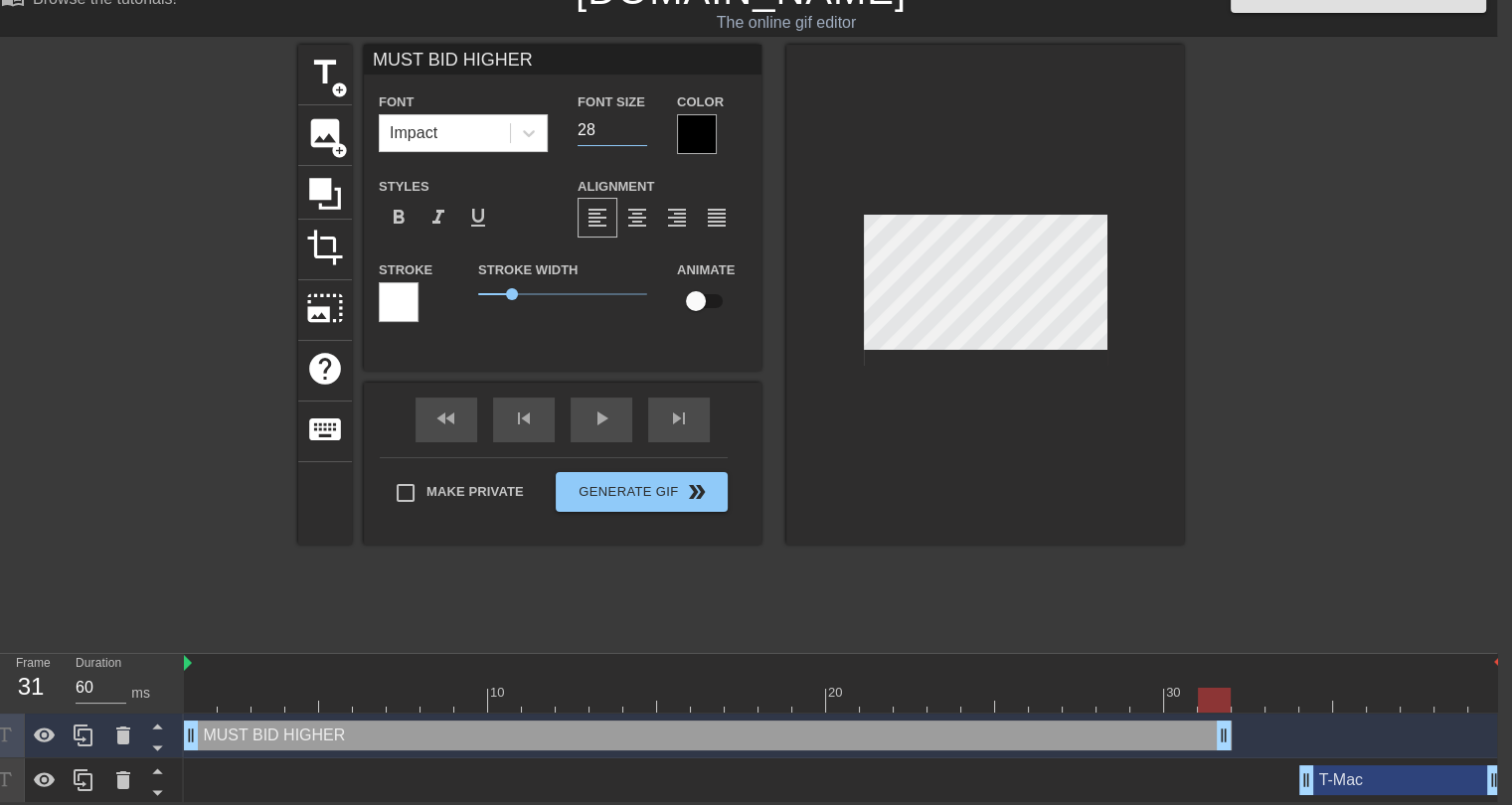
click at [632, 134] on input "28" at bounding box center [612, 131] width 70 height 32
click at [632, 134] on input "27" at bounding box center [612, 131] width 70 height 32
click at [632, 134] on input "26" at bounding box center [612, 131] width 70 height 32
click at [632, 134] on input "25" at bounding box center [612, 131] width 70 height 32
type input "24"
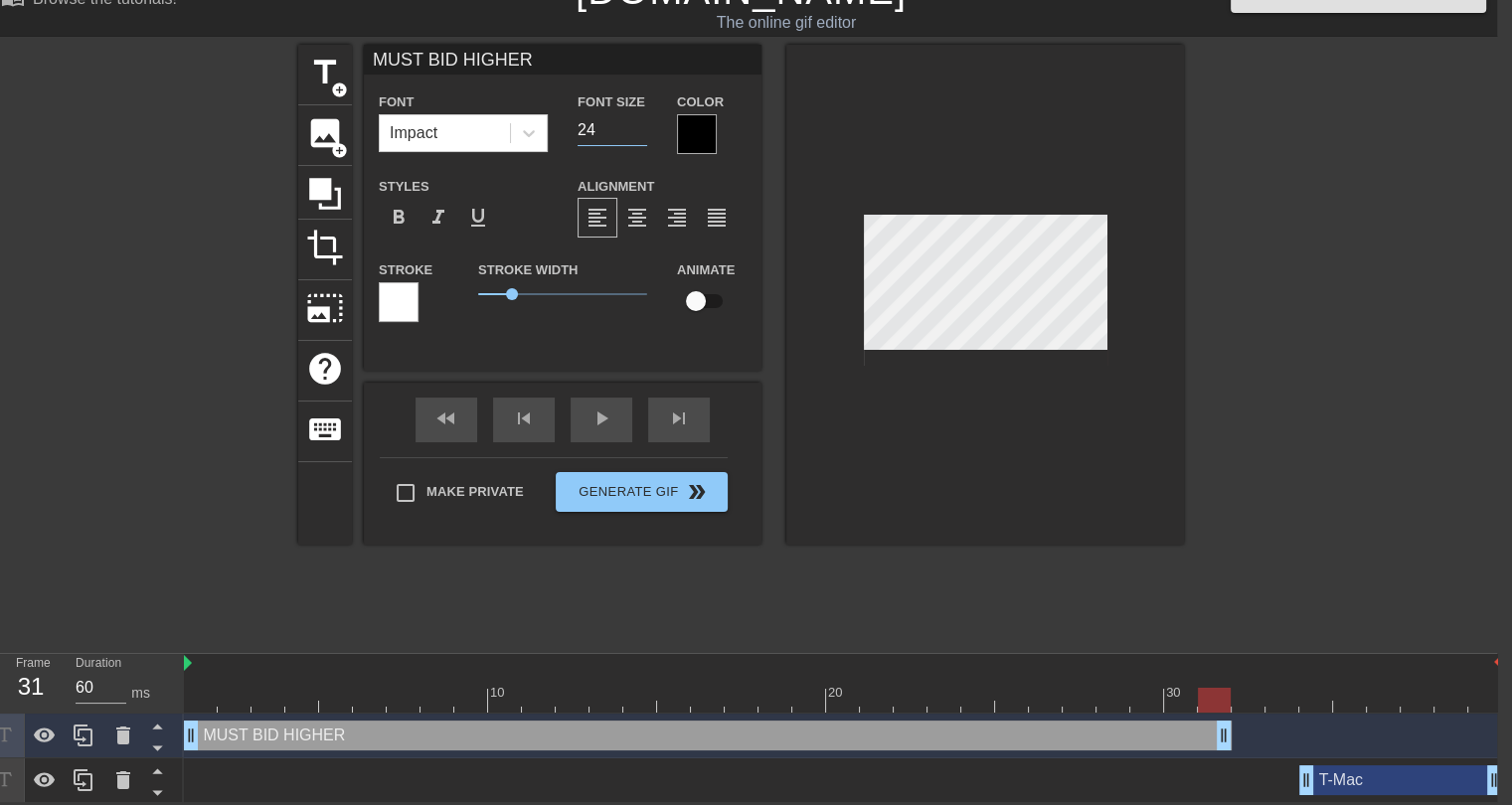
click at [632, 134] on input "24" at bounding box center [612, 131] width 70 height 32
click at [700, 139] on div at bounding box center [697, 134] width 40 height 40
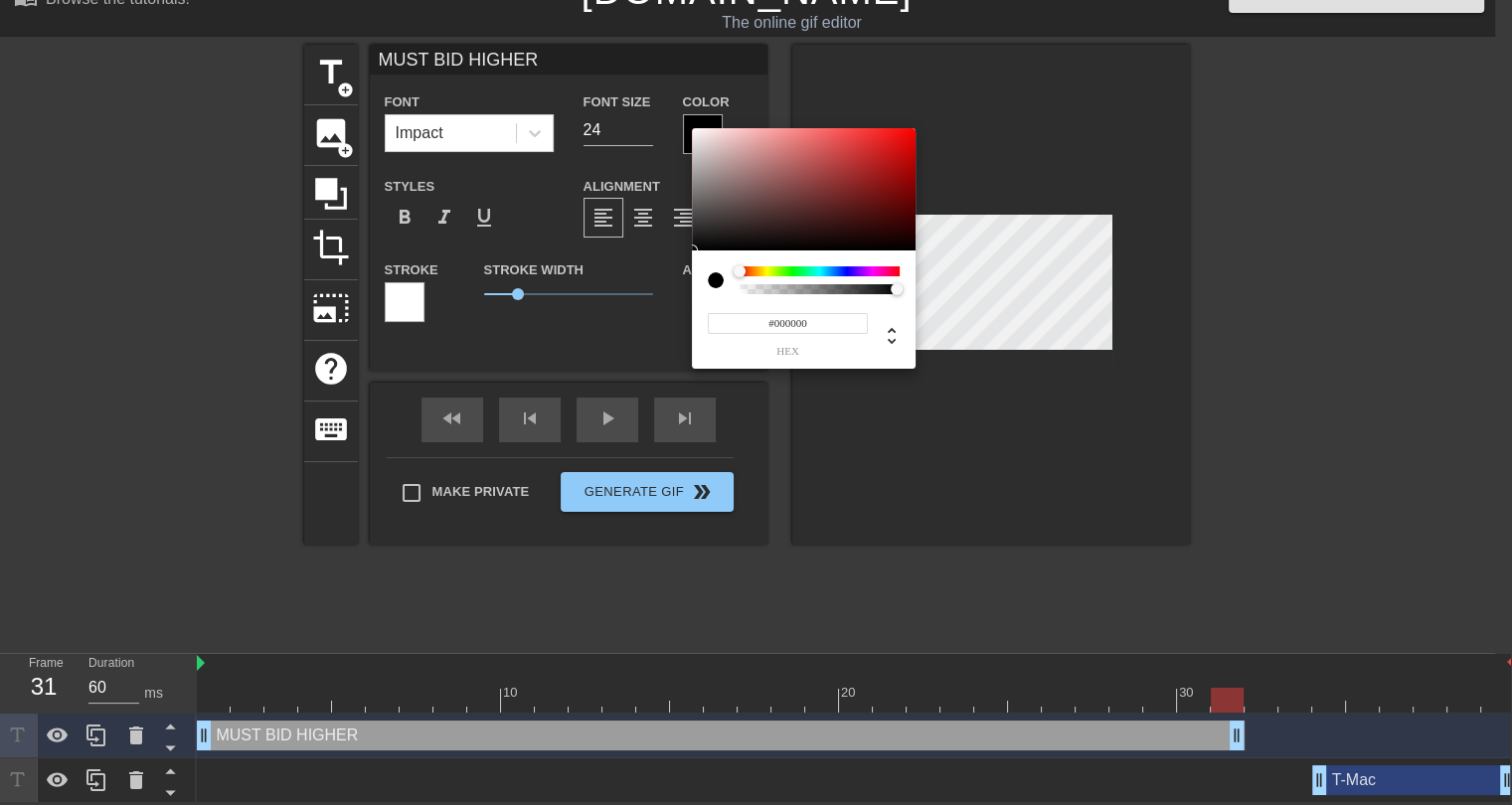
scroll to position [20, 0]
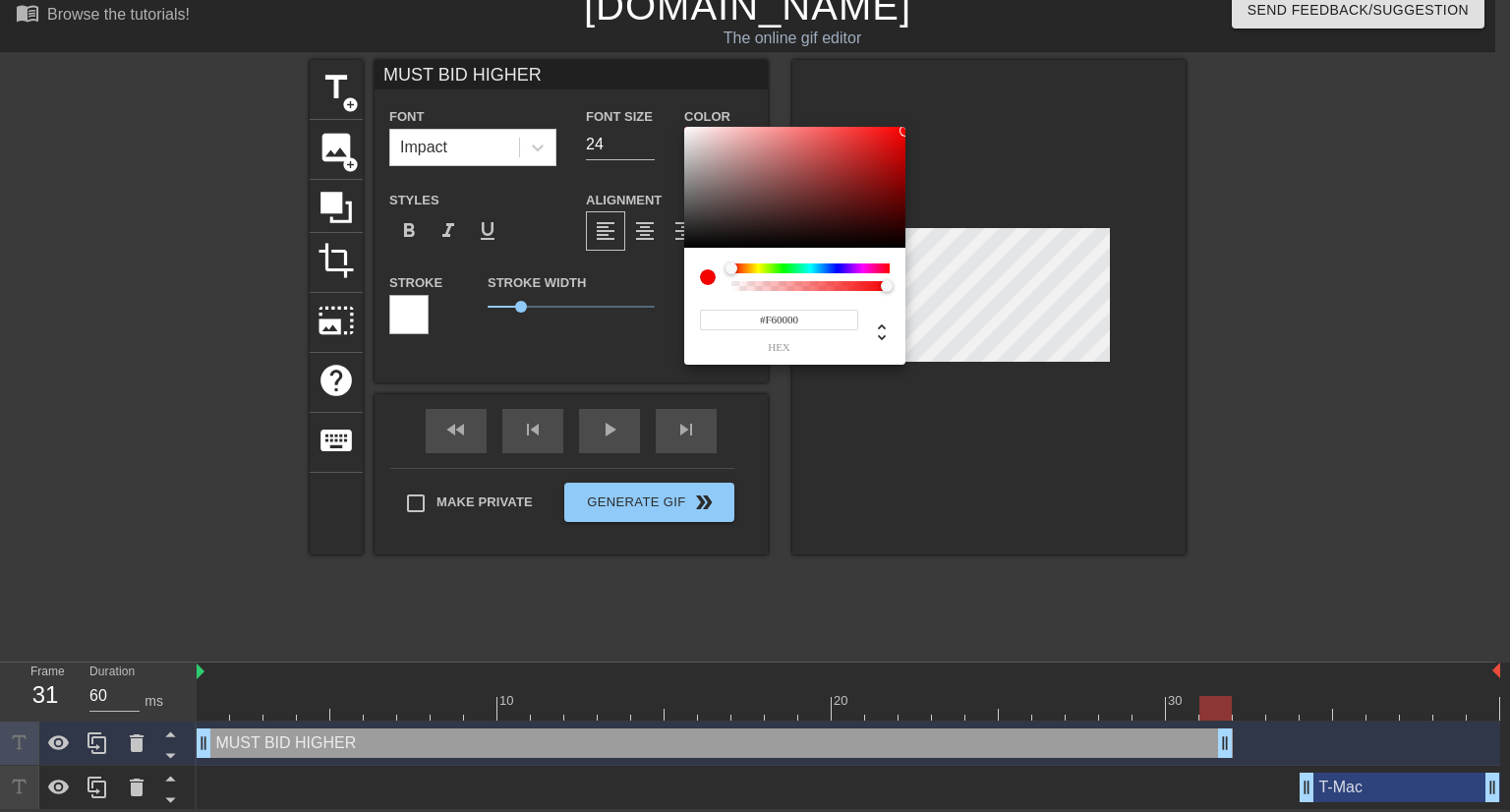
drag, startPoint x: 899, startPoint y: 154, endPoint x: 921, endPoint y: 131, distance: 31.8
click at [921, 131] on div "#F60000 hex" at bounding box center [755, 406] width 1510 height 812
click at [895, 240] on div at bounding box center [891, 240] width 12 height 12
type input "#050505"
click at [687, 245] on div at bounding box center [794, 188] width 221 height 122
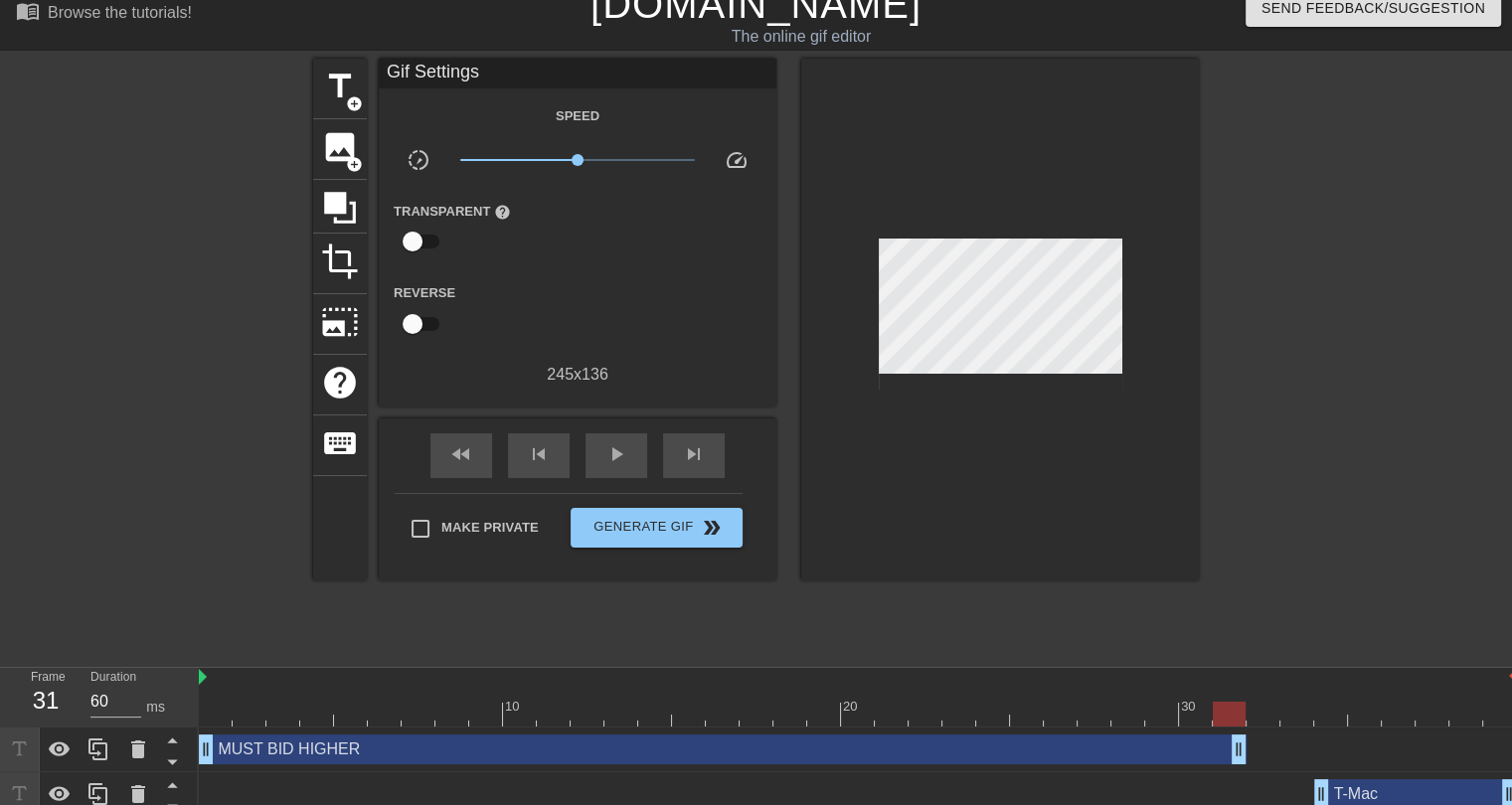
click at [1013, 750] on div "MUST BID HIGHER drag_handle drag_handle" at bounding box center [722, 749] width 1048 height 30
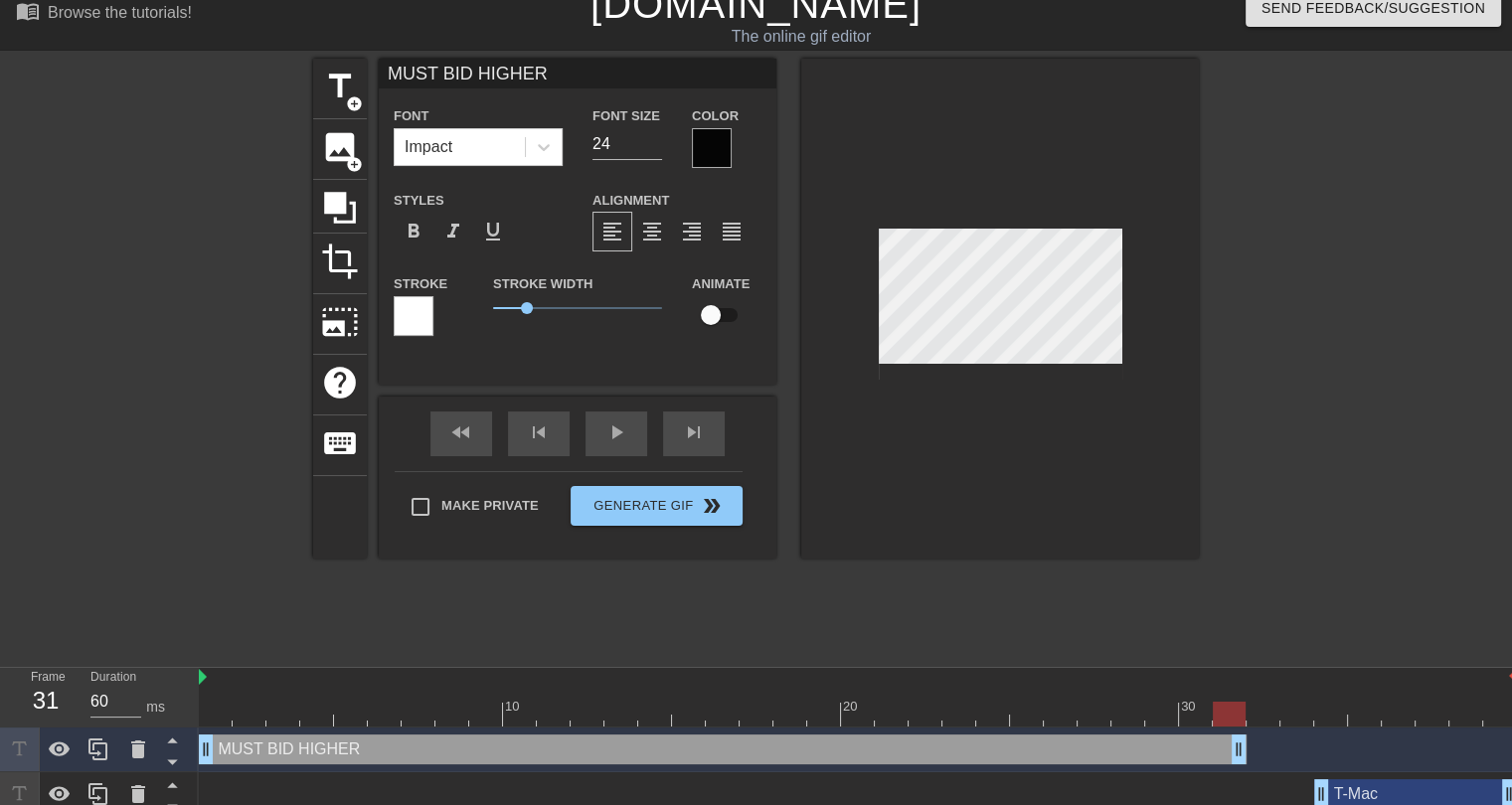
click at [412, 312] on div at bounding box center [414, 316] width 40 height 40
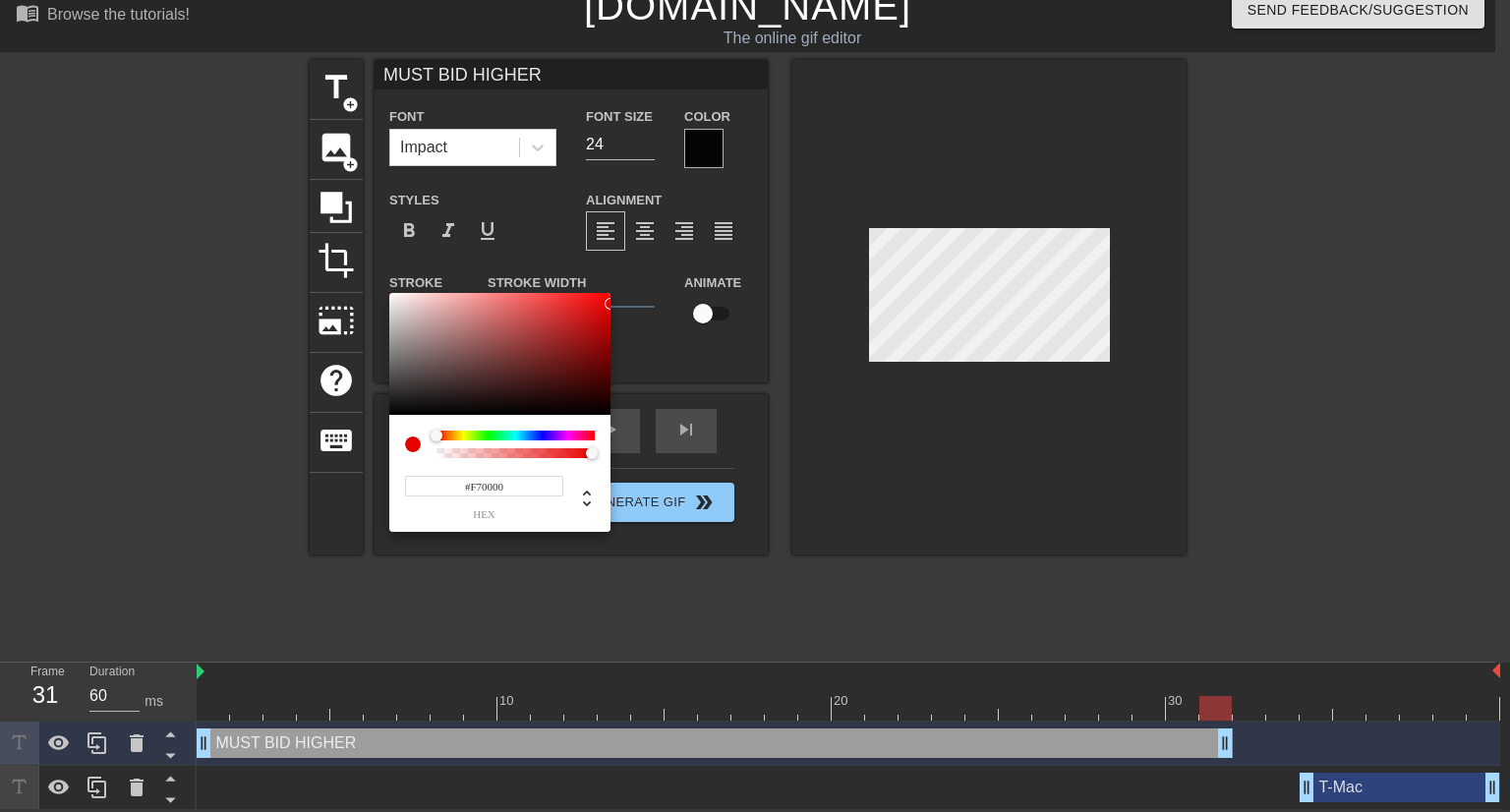
type input "#F90000"
drag, startPoint x: 604, startPoint y: 333, endPoint x: 615, endPoint y: 296, distance: 38.6
click at [615, 296] on div "#F90000 hex" at bounding box center [755, 406] width 1510 height 812
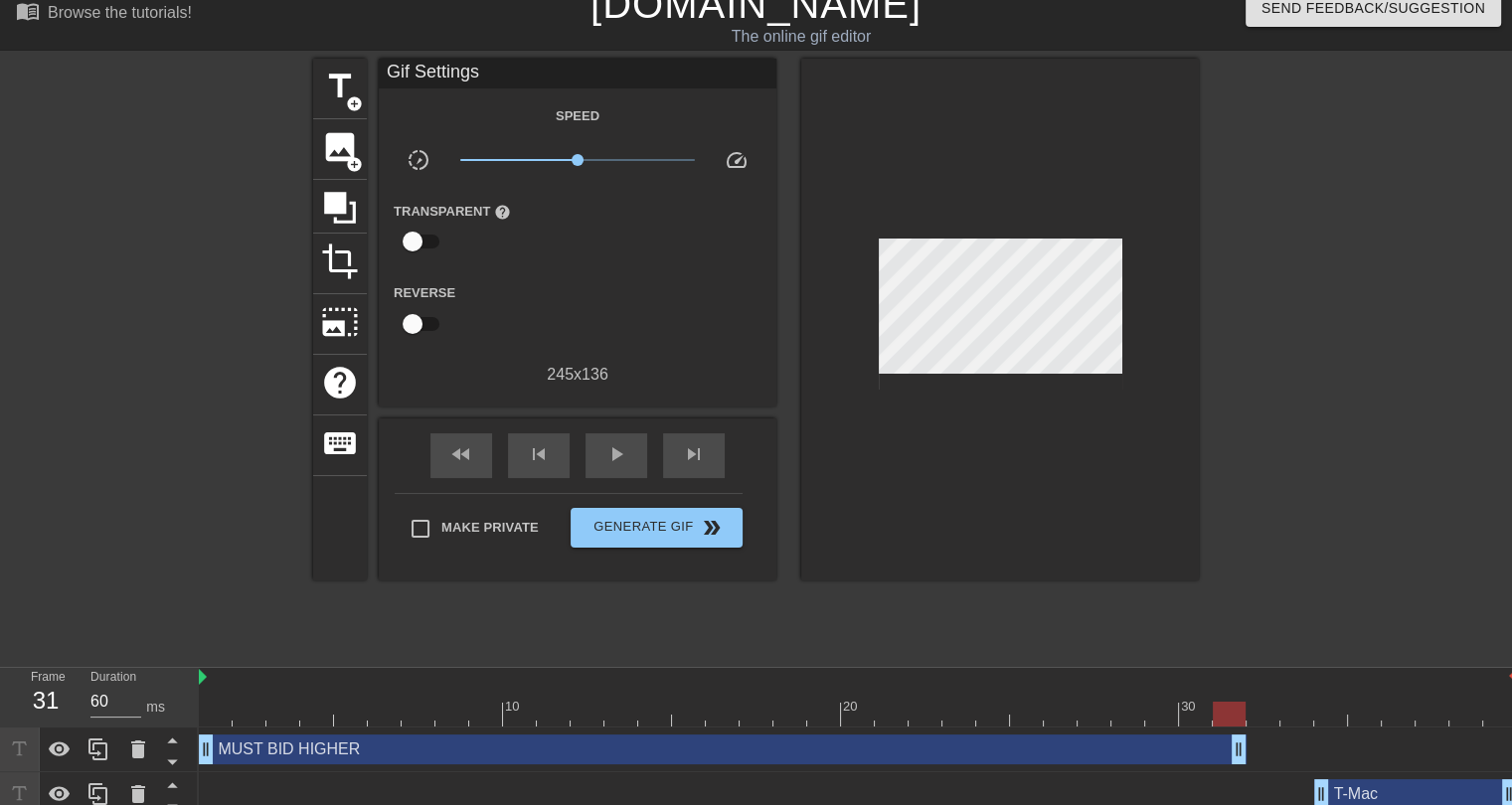
click at [788, 743] on div "MUST BID HIGHER drag_handle drag_handle" at bounding box center [722, 749] width 1048 height 30
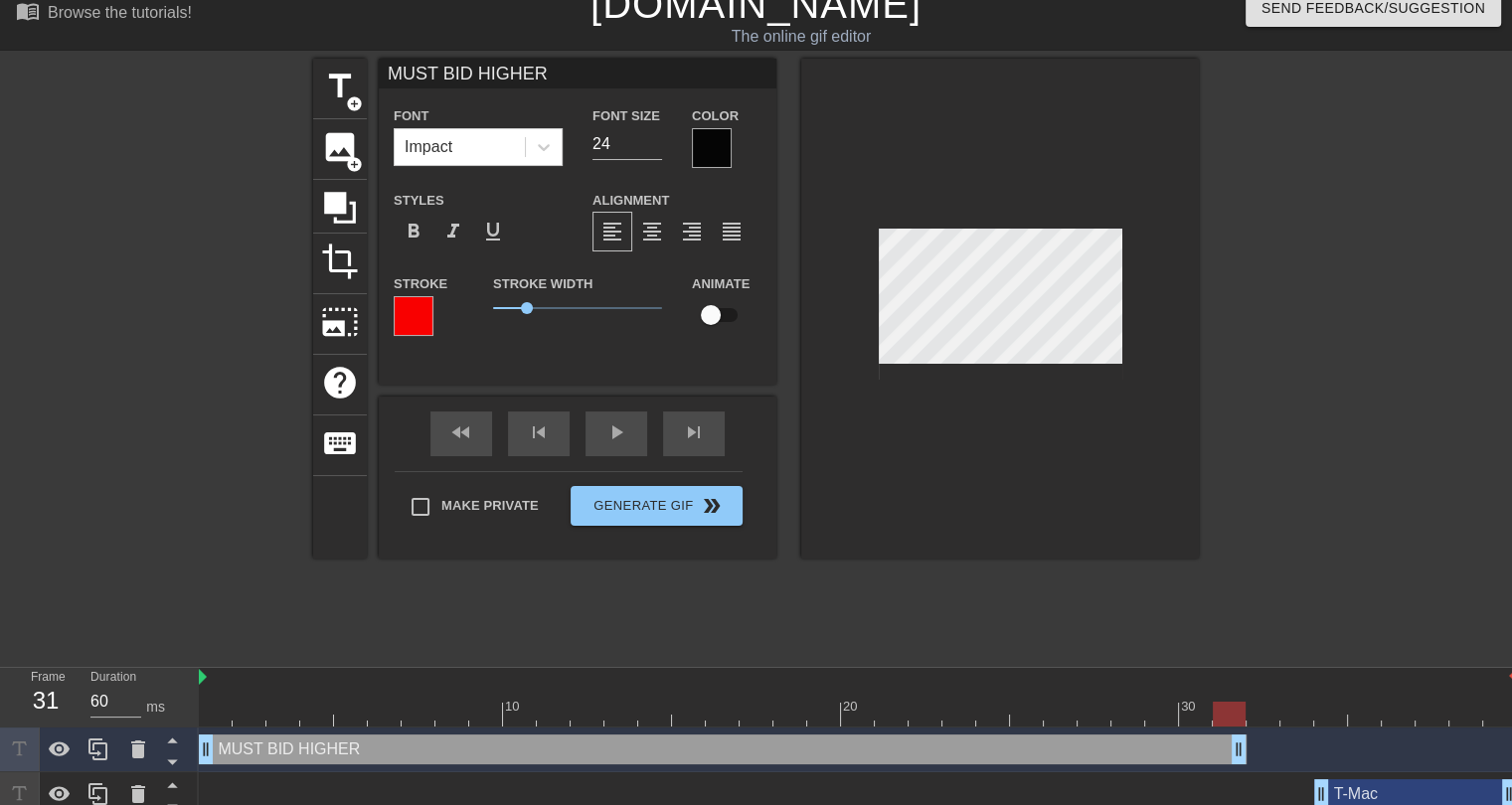
click at [954, 482] on div at bounding box center [1000, 309] width 398 height 500
click at [533, 302] on span "1.2" at bounding box center [534, 308] width 12 height 12
click at [1020, 505] on div at bounding box center [1000, 309] width 398 height 500
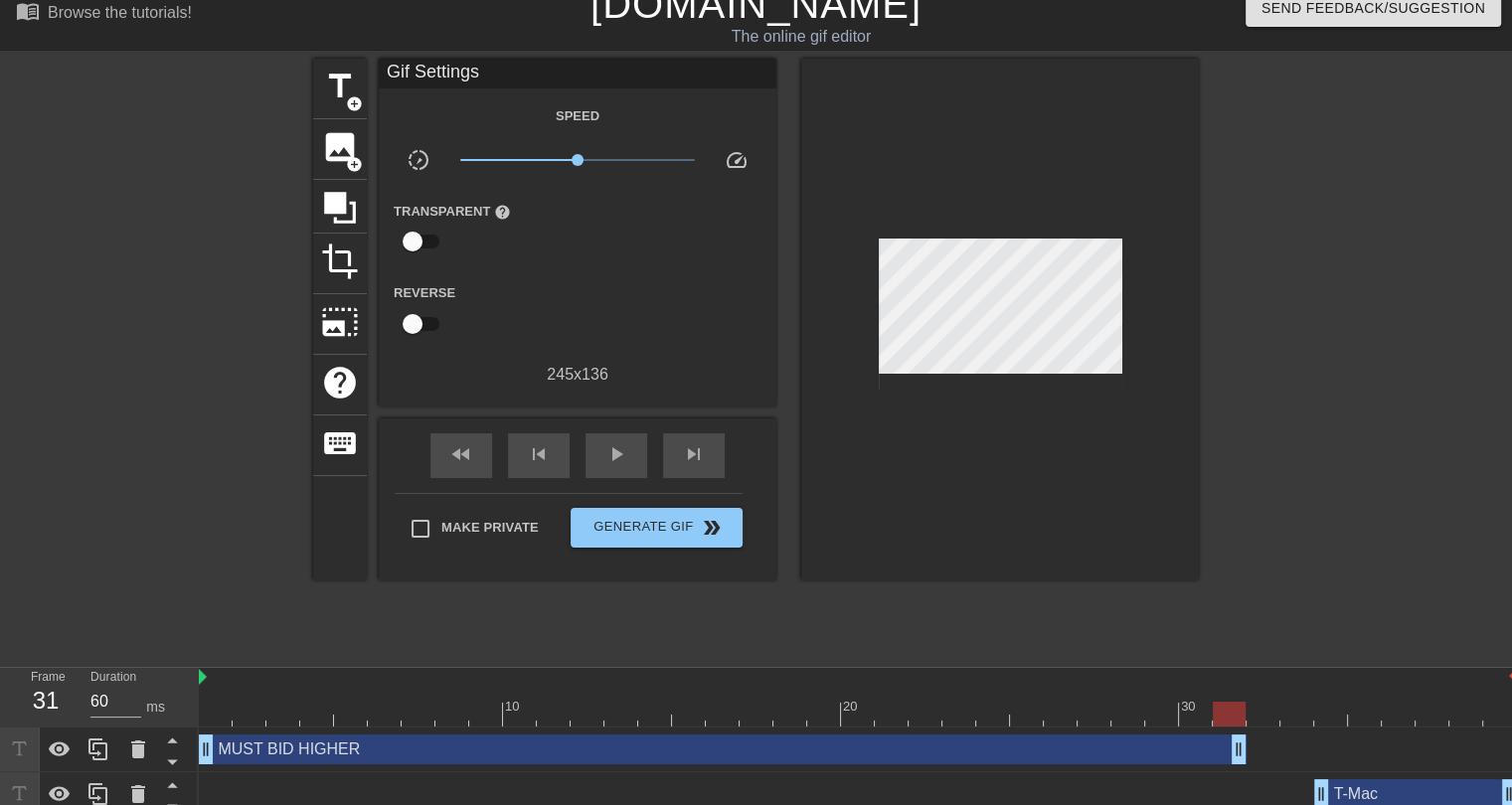
click at [218, 712] on div at bounding box center [857, 713] width 1318 height 25
click at [620, 453] on span "play_arrow" at bounding box center [616, 454] width 24 height 24
click at [632, 527] on span "Generate Gif double_arrow" at bounding box center [656, 528] width 156 height 24
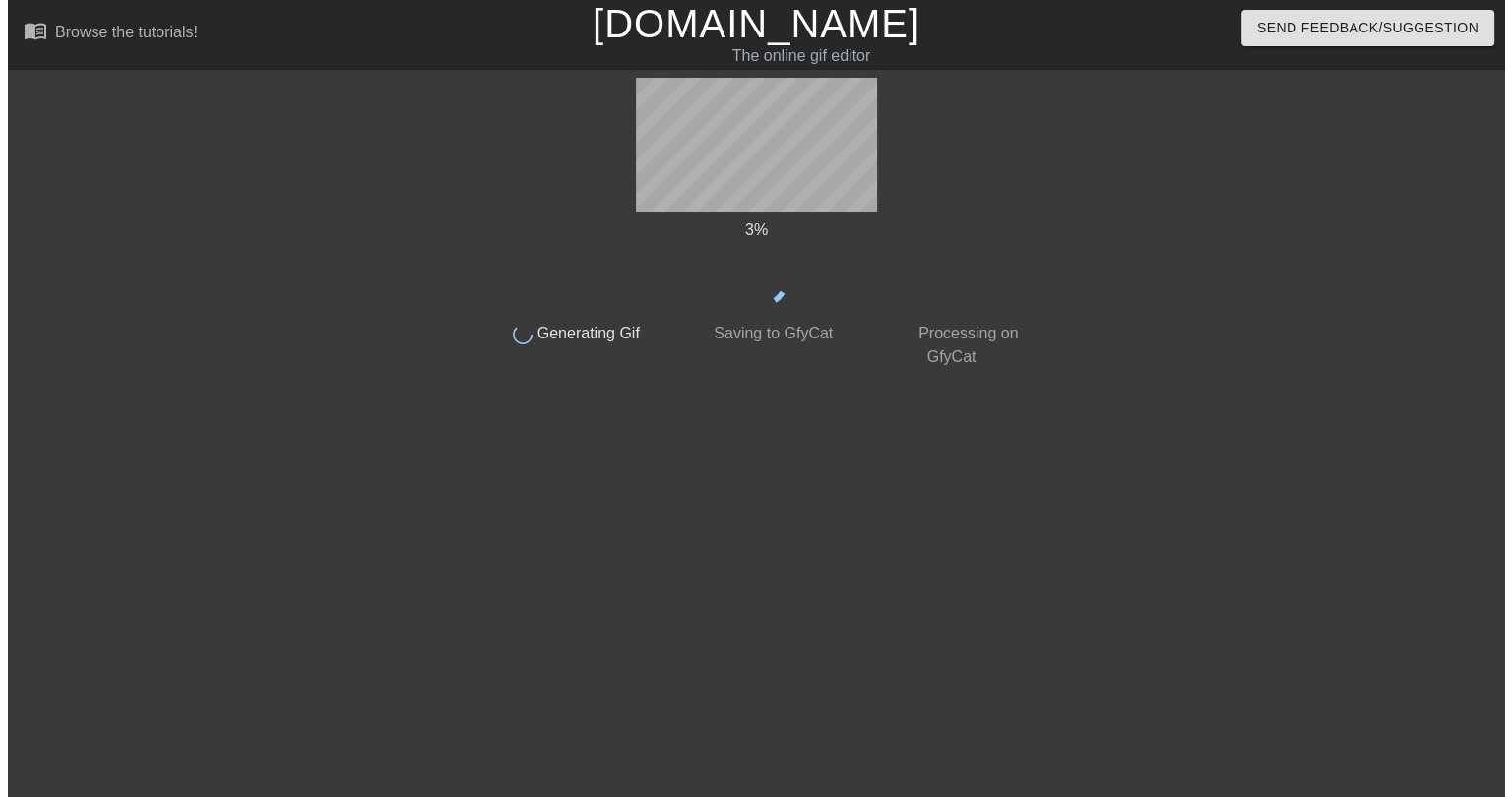
scroll to position [0, 0]
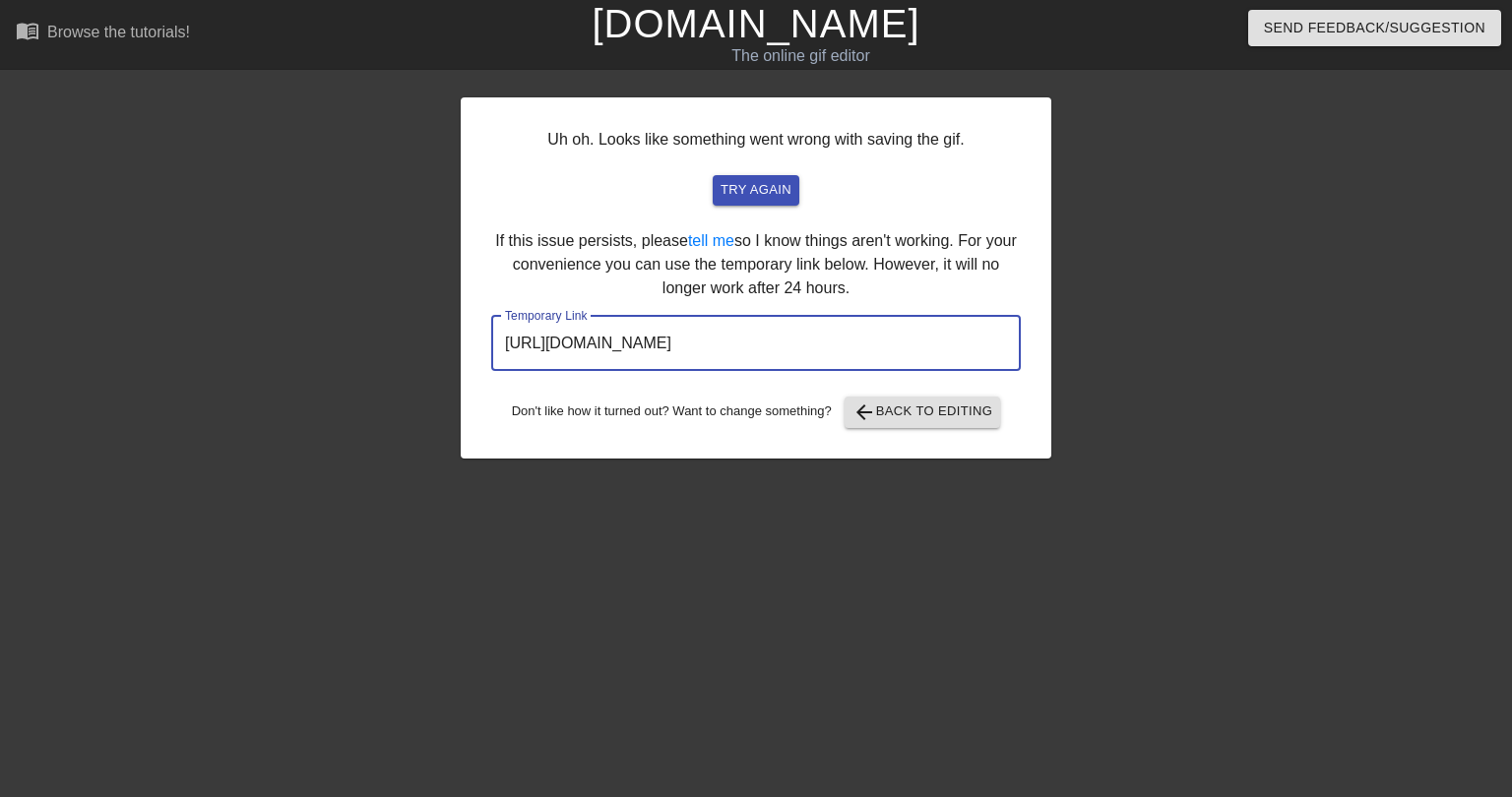
click at [776, 351] on input "[URL][DOMAIN_NAME]" at bounding box center [756, 343] width 530 height 55
click at [914, 414] on span "arrow_back Back to Editing" at bounding box center [923, 412] width 141 height 24
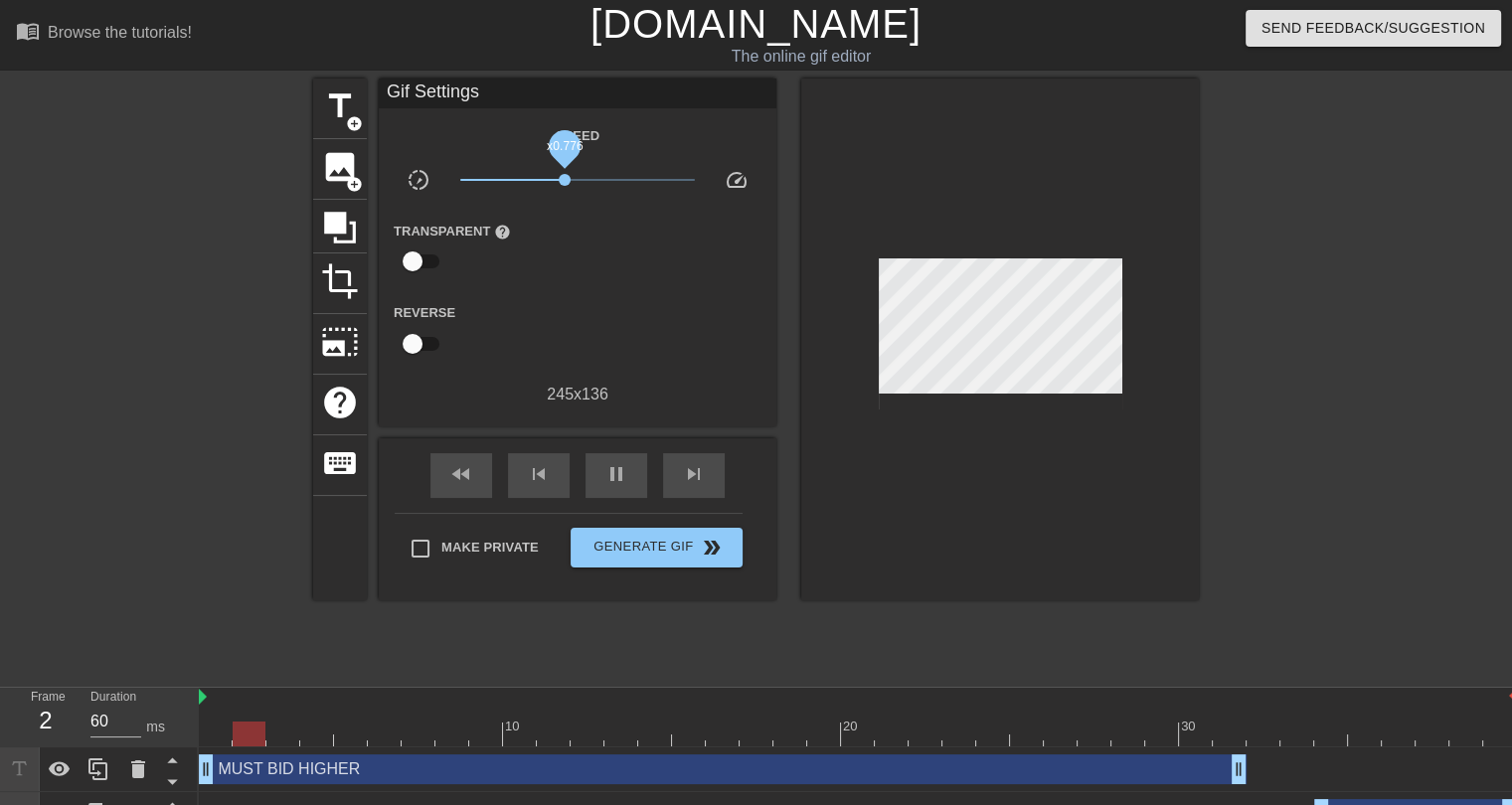
drag, startPoint x: 576, startPoint y: 179, endPoint x: 564, endPoint y: 179, distance: 12.0
click at [564, 179] on span "x0.776" at bounding box center [565, 180] width 12 height 12
click at [568, 180] on span "x0.841" at bounding box center [569, 180] width 12 height 12
click at [644, 555] on span "Generate Gif double_arrow" at bounding box center [656, 548] width 156 height 24
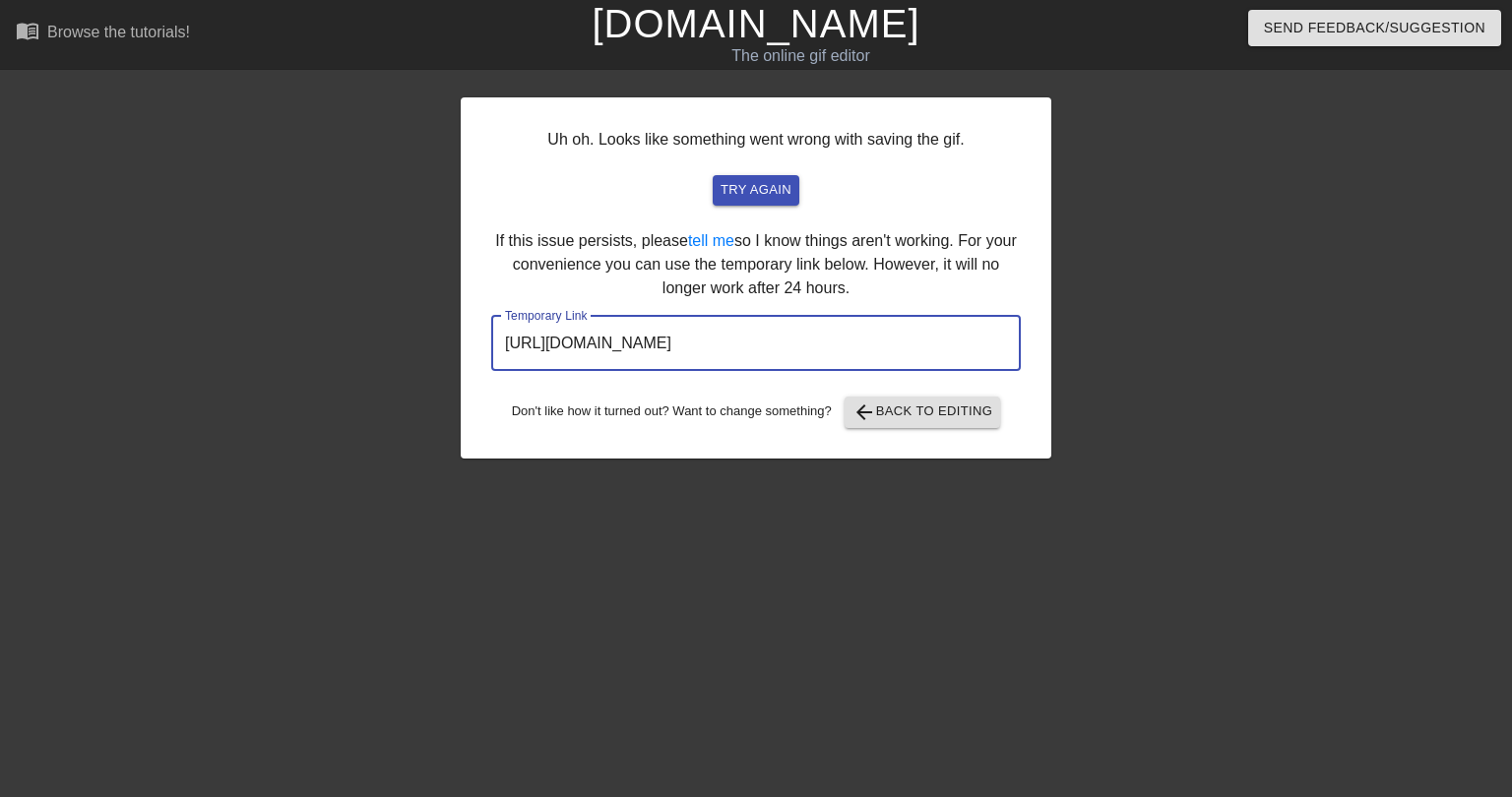
click at [736, 353] on input "[URL][DOMAIN_NAME]" at bounding box center [756, 343] width 530 height 55
